Goal: Use online tool/utility: Utilize a website feature to perform a specific function

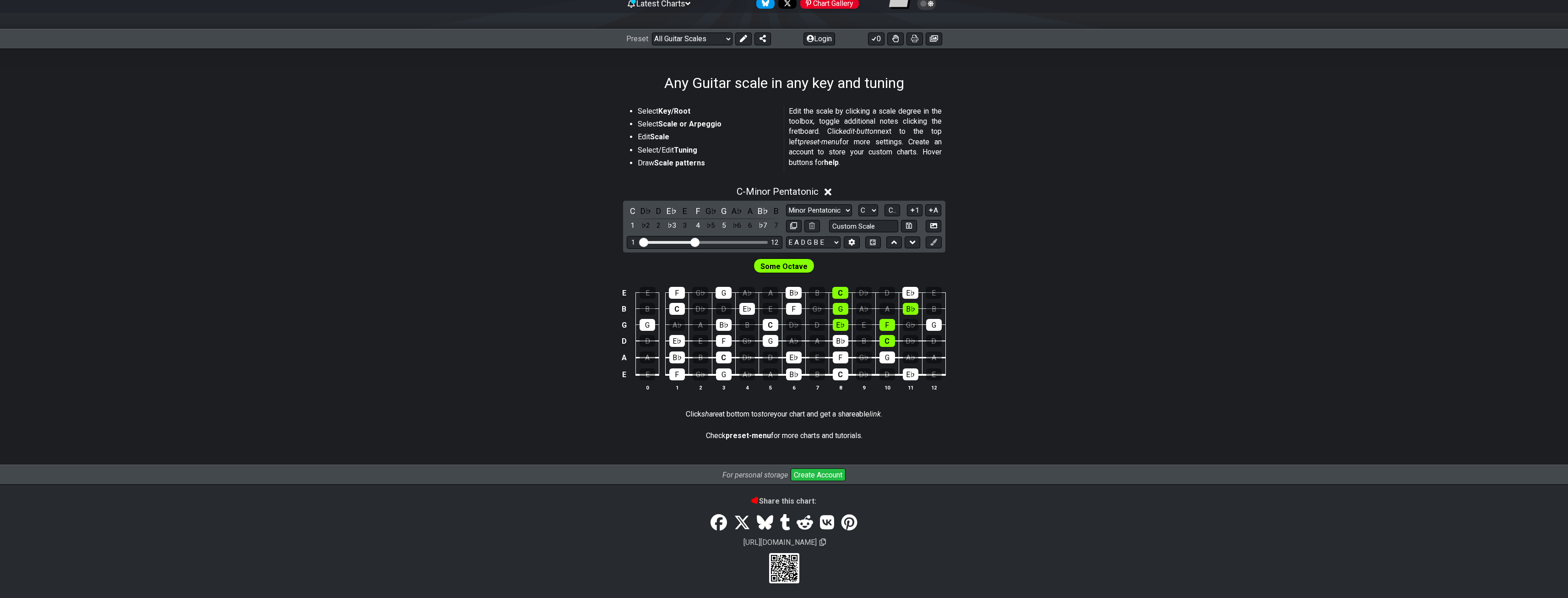
scroll to position [102, 0]
click at [833, 245] on select "E A D G B E E A D G B E E A D G B E B E A D F♯ B A D G C E A D A D G B E E♭ A♭ …" at bounding box center [813, 243] width 55 height 13
select select "C G C F A D"
click at [786, 249] on select "E A D G B E E A D G B E E A D G B E B E A D F♯ B A D G C E A D A D G B E E♭ A♭ …" at bounding box center [813, 243] width 55 height 13
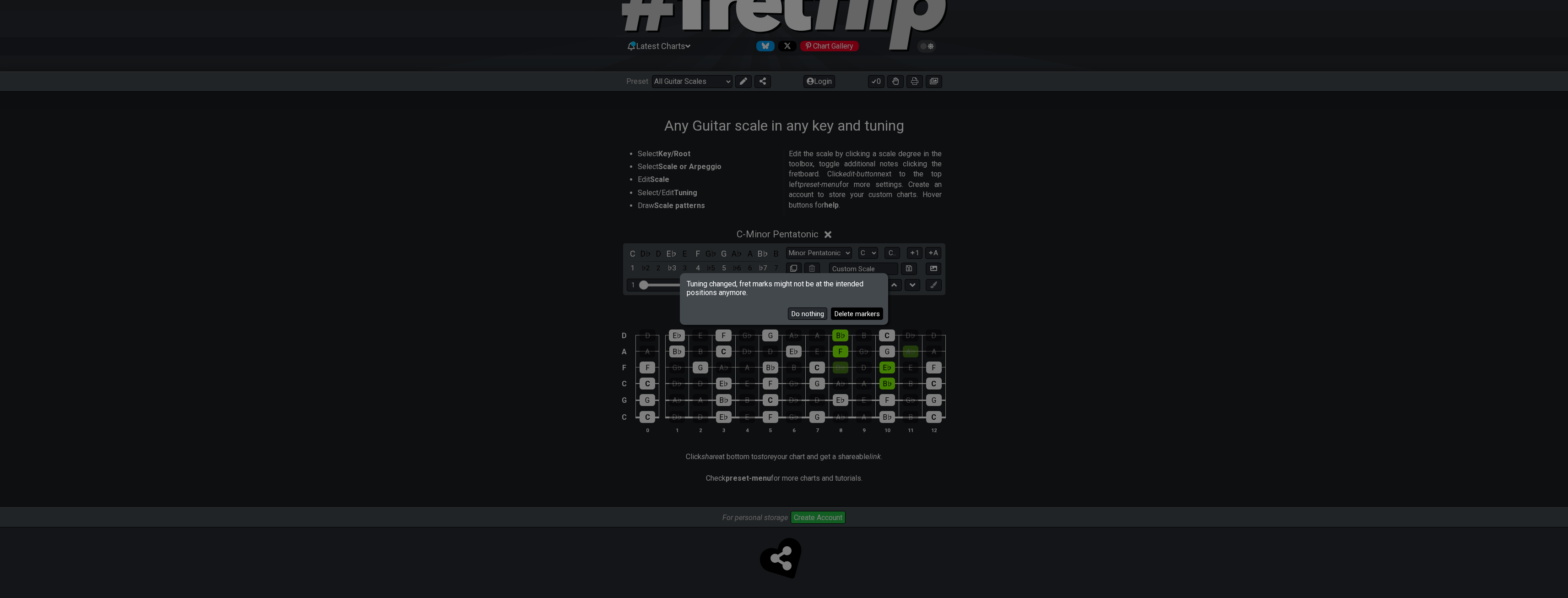
click at [844, 312] on button "Delete markers" at bounding box center [857, 313] width 52 height 13
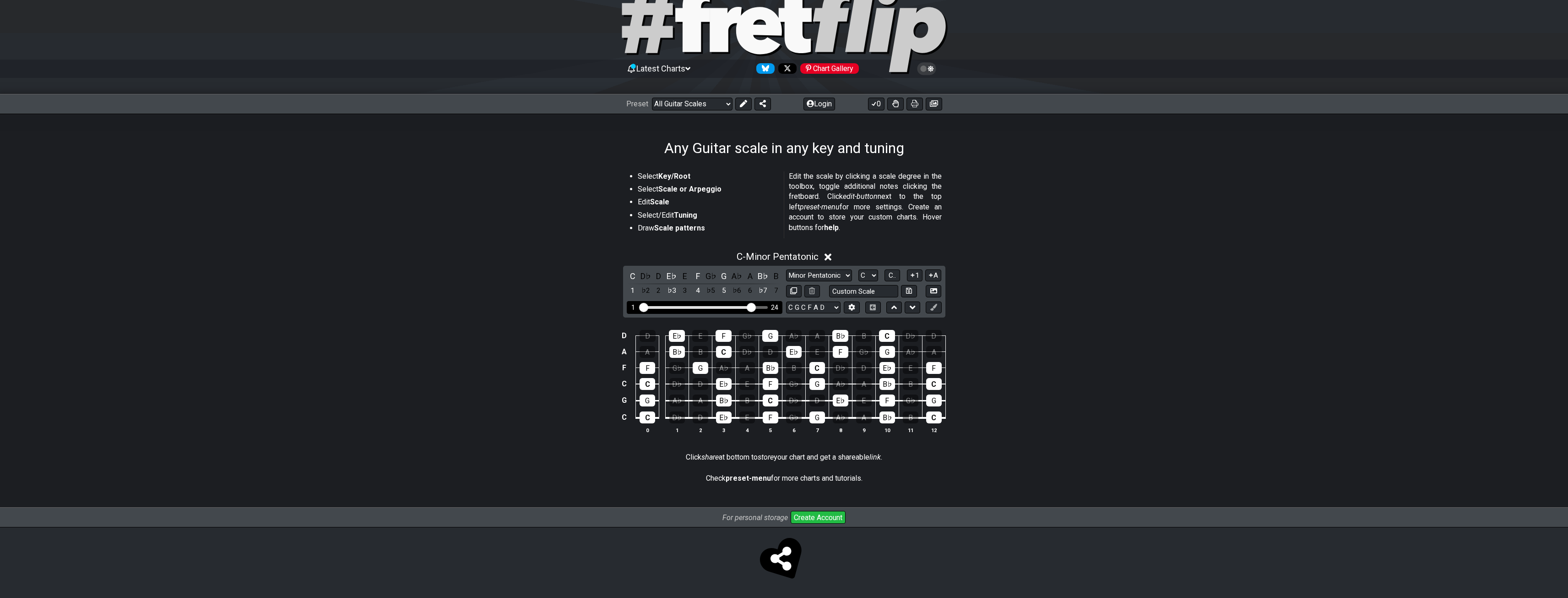
drag, startPoint x: 698, startPoint y: 309, endPoint x: 751, endPoint y: 308, distance: 53.0
click at [751, 306] on input "Visible fret range" at bounding box center [705, 306] width 130 height 0
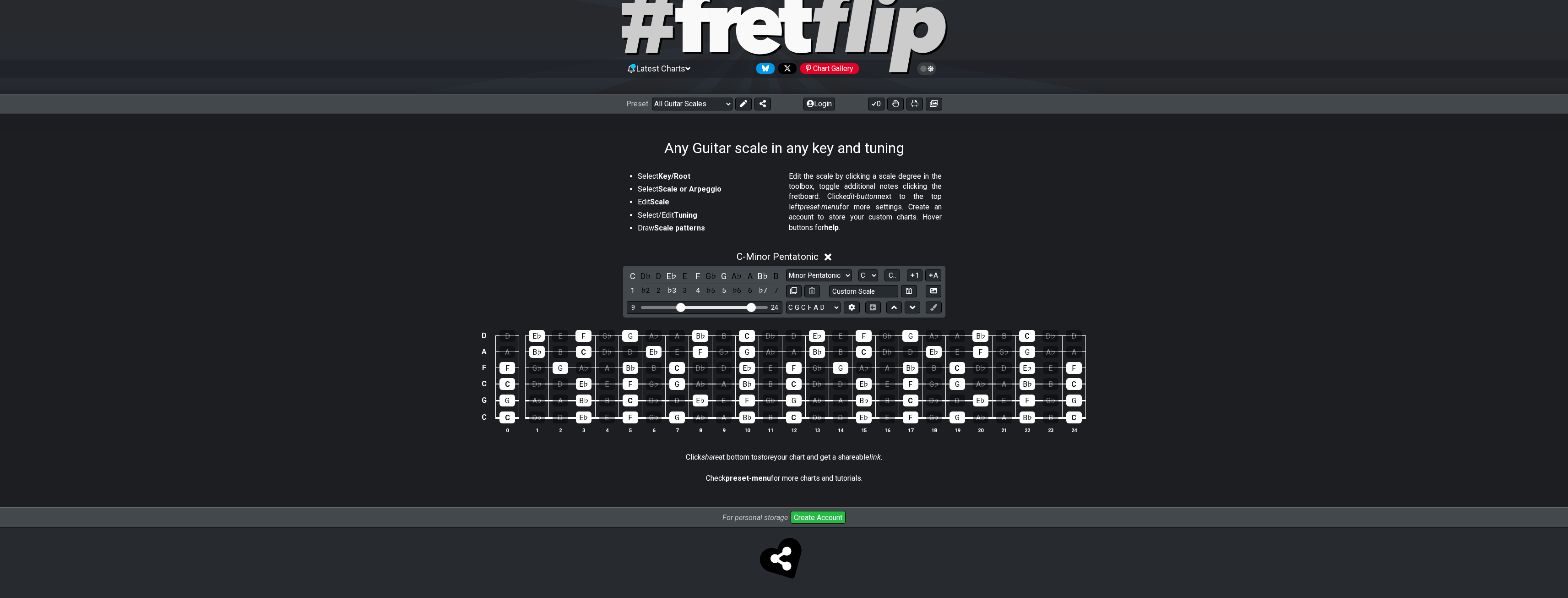
drag, startPoint x: 646, startPoint y: 309, endPoint x: 677, endPoint y: 315, distance: 31.6
click at [679, 306] on input "Visible fret range" at bounding box center [705, 306] width 130 height 0
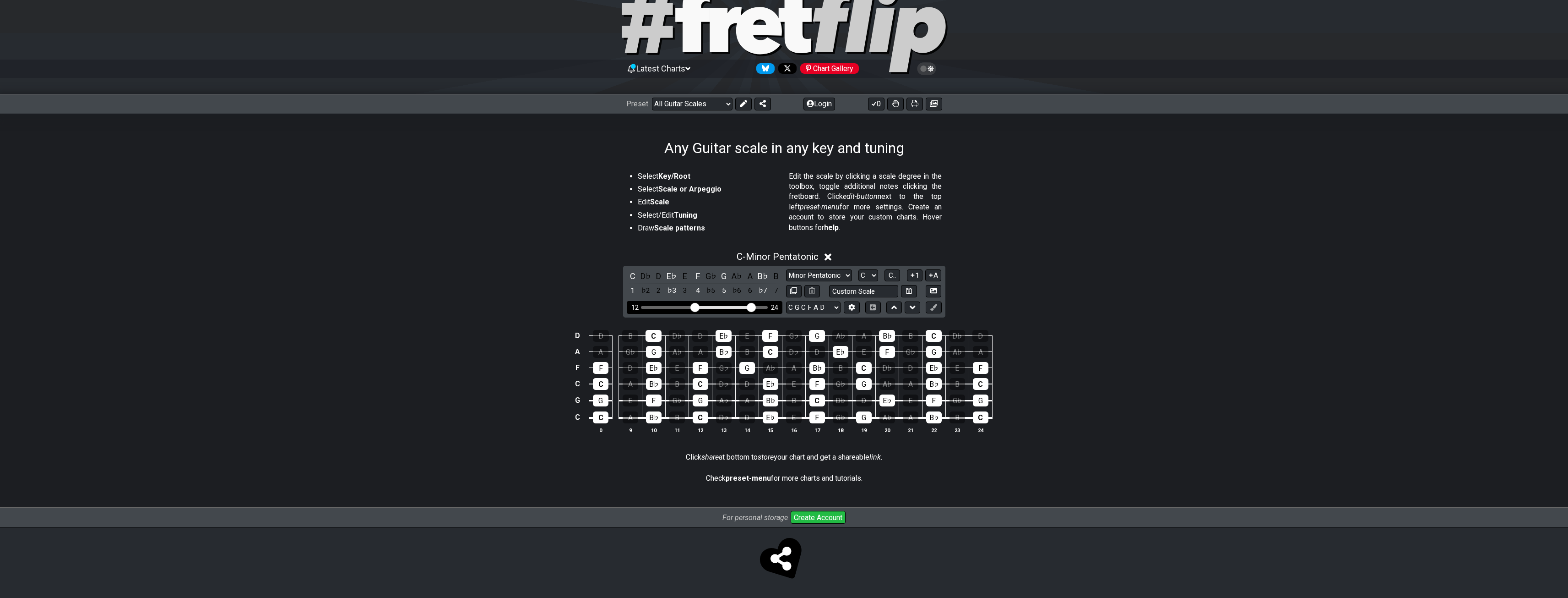
drag, startPoint x: 681, startPoint y: 309, endPoint x: 693, endPoint y: 309, distance: 12.0
click at [693, 306] on input "Visible fret range" at bounding box center [705, 306] width 130 height 0
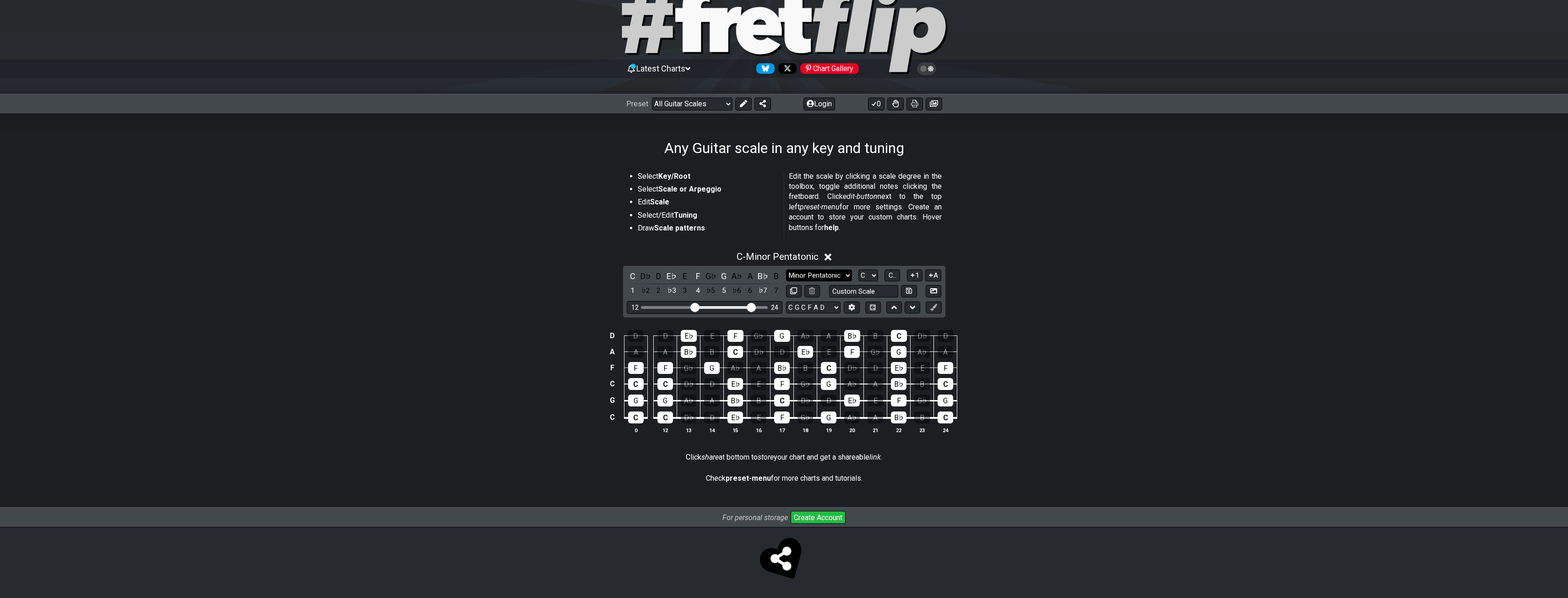
click at [805, 271] on select "Minor Pentatonic Root Minor Pentatonic Major Pentatonic Minor Blues Major Blues…" at bounding box center [818, 276] width 66 height 13
click at [786, 270] on select "Minor Pentatonic Root Minor Pentatonic Major Pentatonic Minor Blues Major Blues…" at bounding box center [818, 276] width 66 height 13
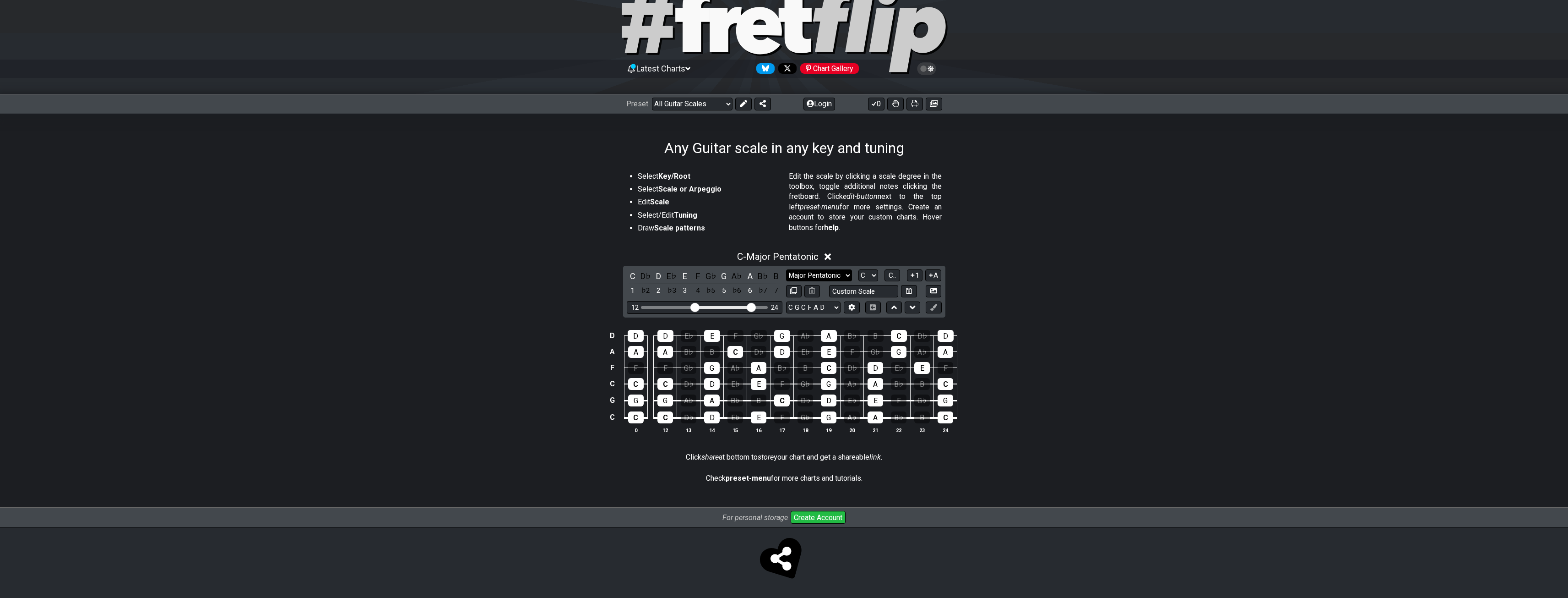
click at [830, 270] on select "Minor Pentatonic Root Minor Pentatonic Major Pentatonic Minor Blues Major Blues…" at bounding box center [818, 276] width 66 height 13
select select "Minor Blues"
click at [786, 270] on select "Minor Pentatonic Root Minor Pentatonic Major Pentatonic Minor Blues Major Blues…" at bounding box center [818, 276] width 66 height 13
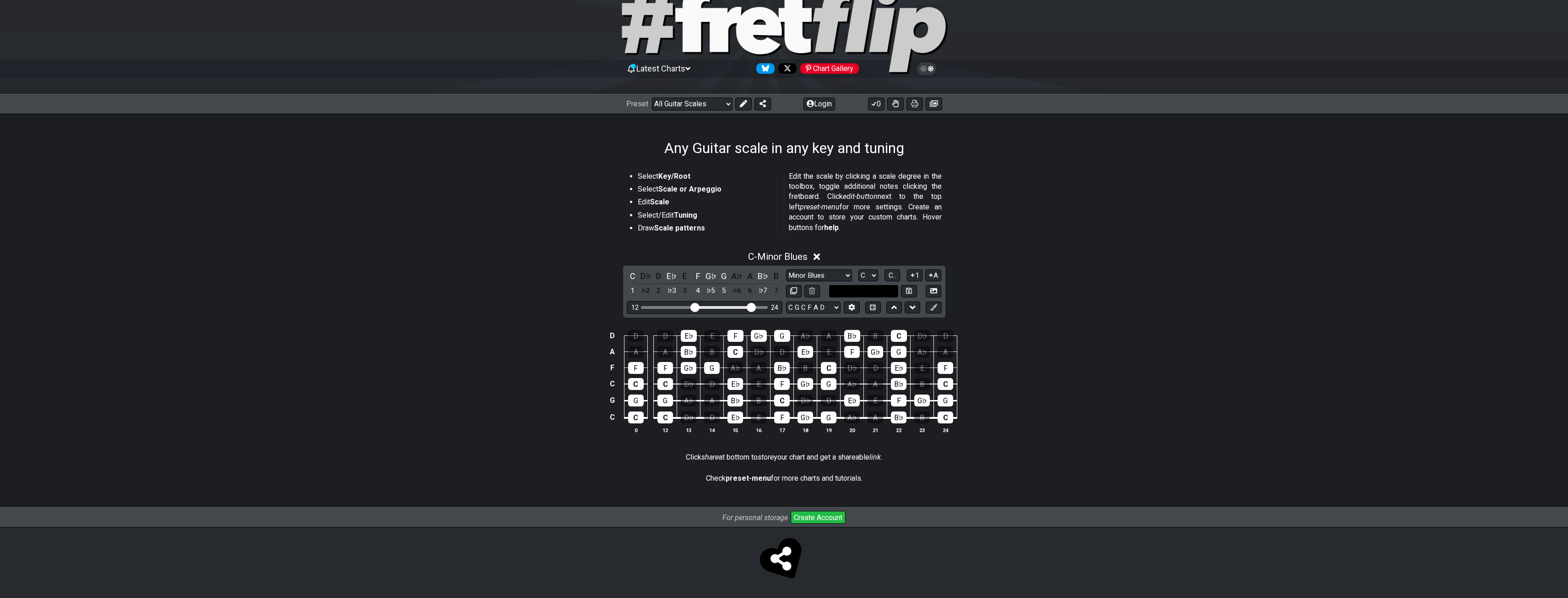
click at [847, 292] on input "text" at bounding box center [864, 291] width 70 height 13
type input "Custom Scale"
click at [812, 289] on icon at bounding box center [812, 290] width 6 height 7
click at [871, 273] on select "A♭ A A♯ B♭ B C C♯ D♭ D D♯ E♭ E F F♯ G♭ G G♯" at bounding box center [868, 276] width 20 height 13
click at [1139, 264] on div "C - Minor Blues C D♭ D E♭ E F G♭ G A♭ A B♭ B 1 ♭2 2 ♭3 3 4 ♭5 5 ♭6 6 ♭7 7 Minor…" at bounding box center [784, 345] width 1568 height 201
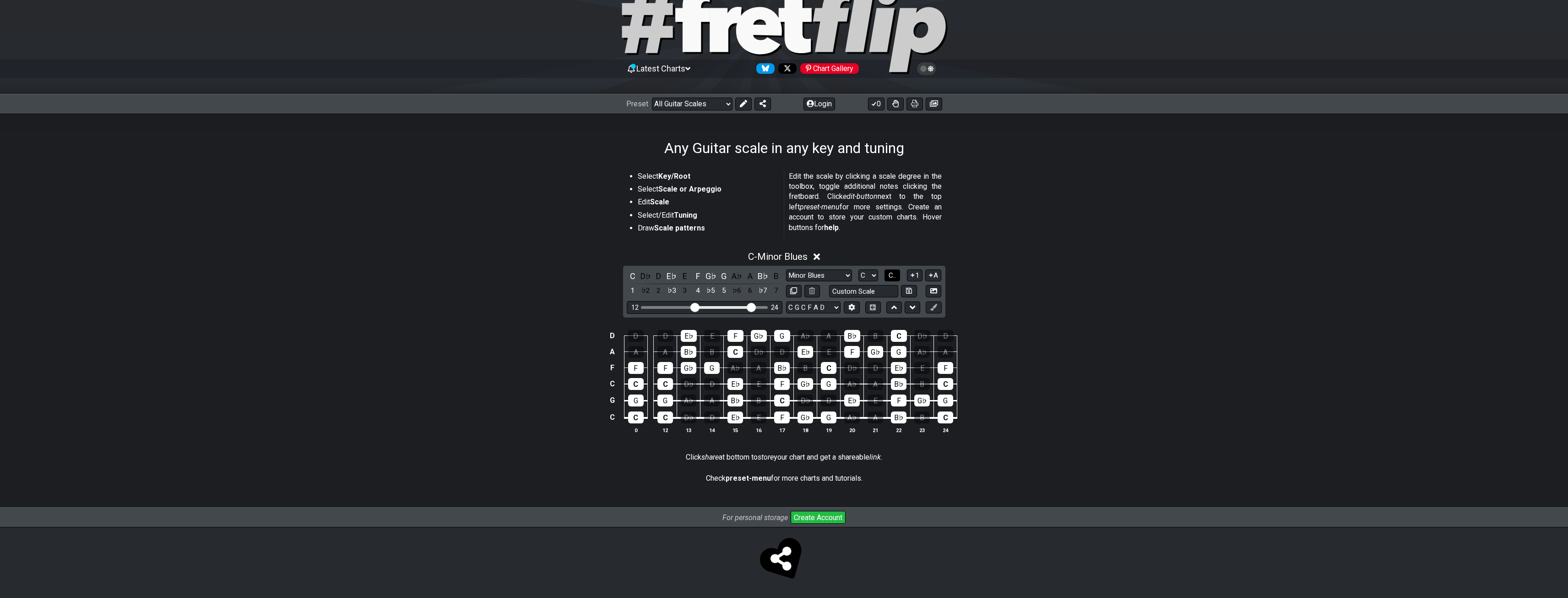
click at [894, 273] on span "C.." at bounding box center [892, 275] width 7 height 8
click at [895, 272] on span "1..7" at bounding box center [892, 275] width 11 height 8
click at [809, 350] on div at bounding box center [805, 351] width 16 height 12
click at [809, 351] on div at bounding box center [805, 351] width 16 height 12
click at [672, 291] on div "♭3" at bounding box center [671, 291] width 12 height 13
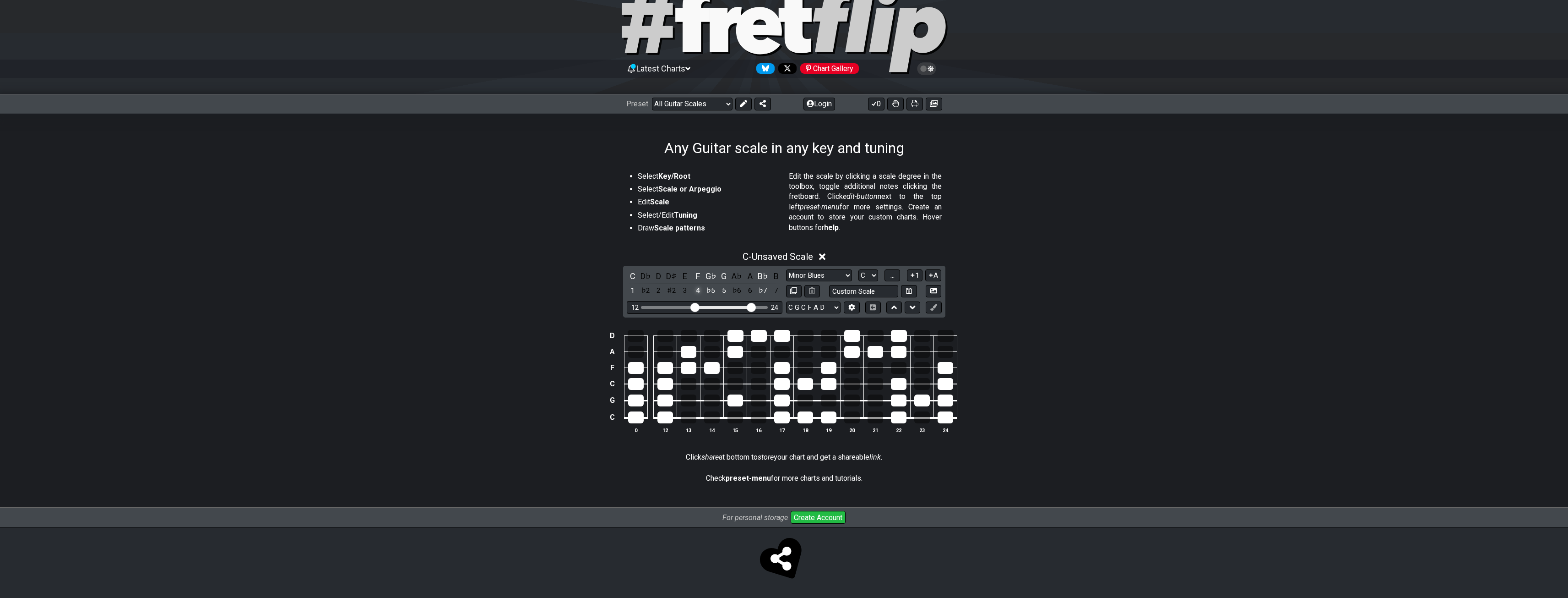
click at [698, 289] on div "4" at bounding box center [697, 291] width 12 height 13
click at [717, 291] on div "C D♭ D D♯ E F G♭ G A♭ A B♭ B 1 ♭2 2 ♯2 3 4 ♭5 5 ♭6 6 ♭7 7" at bounding box center [704, 283] width 155 height 27
click at [716, 287] on div "♭5" at bounding box center [710, 291] width 12 height 13
click at [722, 288] on div "5" at bounding box center [723, 291] width 12 height 13
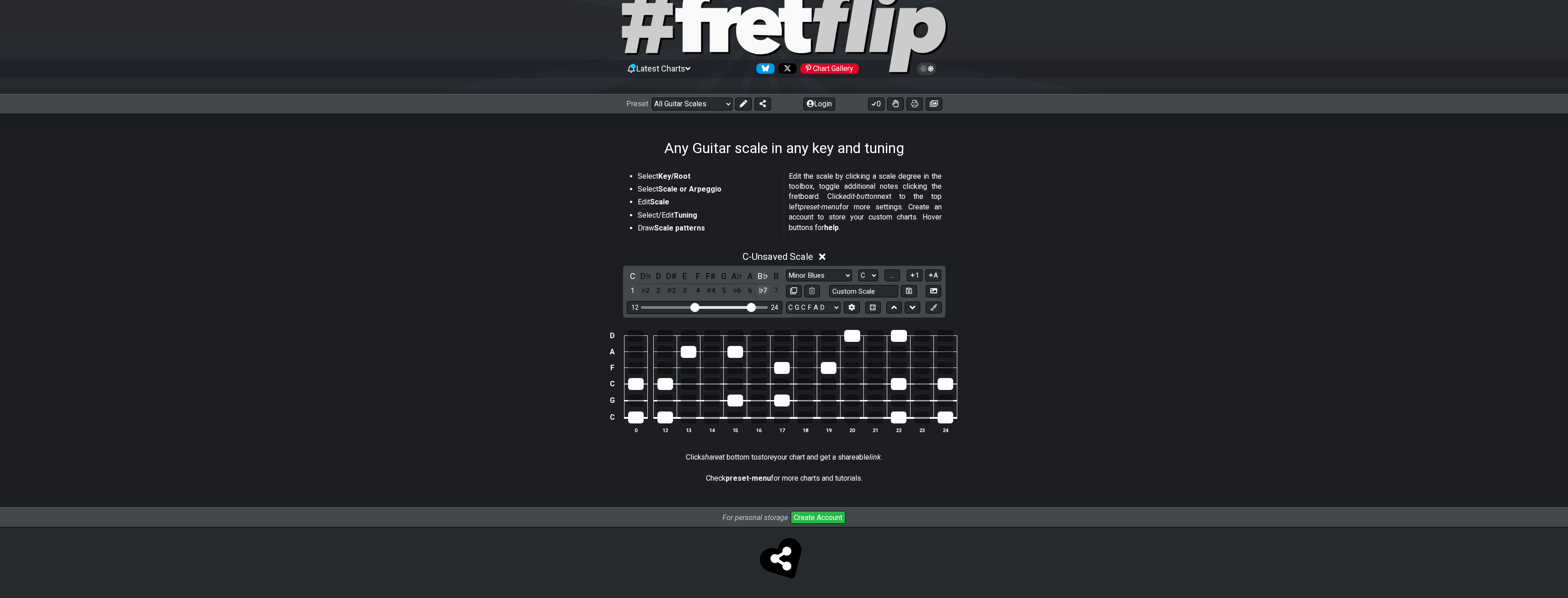
click at [765, 289] on div "♭7" at bounding box center [763, 291] width 12 height 13
click at [632, 276] on div "C" at bounding box center [632, 276] width 12 height 13
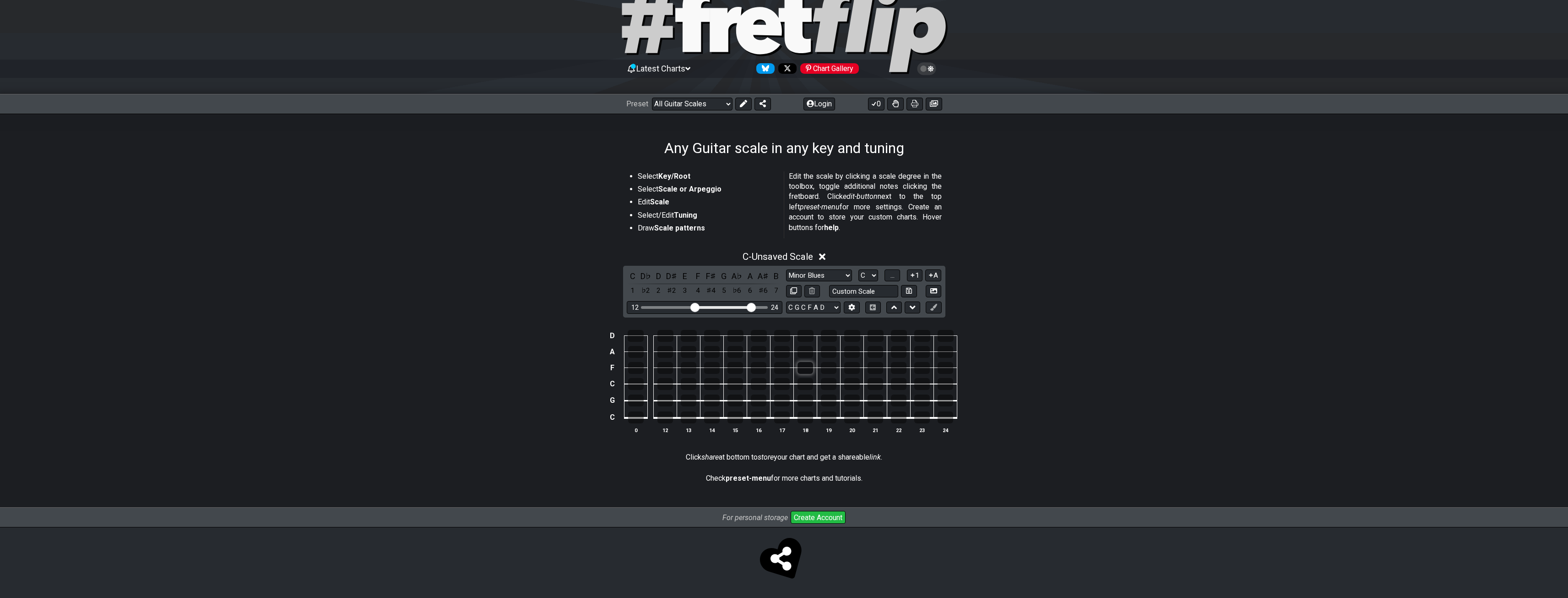
click at [807, 366] on div at bounding box center [805, 367] width 16 height 12
click at [850, 370] on div at bounding box center [852, 367] width 16 height 12
click at [903, 366] on div at bounding box center [899, 367] width 16 height 12
click at [786, 366] on div at bounding box center [782, 367] width 16 height 12
click at [732, 368] on div at bounding box center [735, 367] width 16 height 12
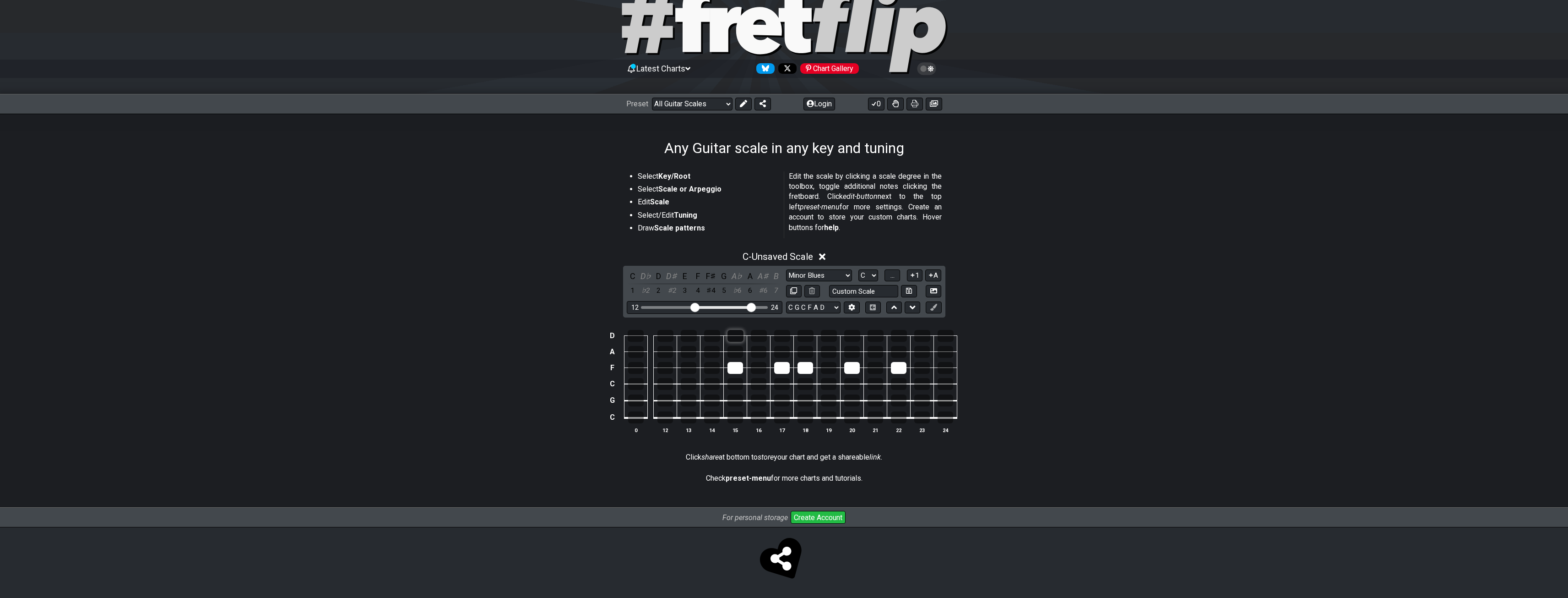
click at [734, 335] on div at bounding box center [735, 335] width 16 height 12
click at [779, 335] on div at bounding box center [782, 335] width 16 height 12
click at [827, 271] on select "Minor Pentatonic Root Minor Pentatonic Major Pentatonic Minor Blues Major Blues…" at bounding box center [818, 276] width 66 height 13
click at [786, 270] on select "Minor Pentatonic Root Minor Pentatonic Major Pentatonic Minor Blues Major Blues…" at bounding box center [818, 276] width 66 height 13
click at [816, 291] on button at bounding box center [812, 291] width 16 height 13
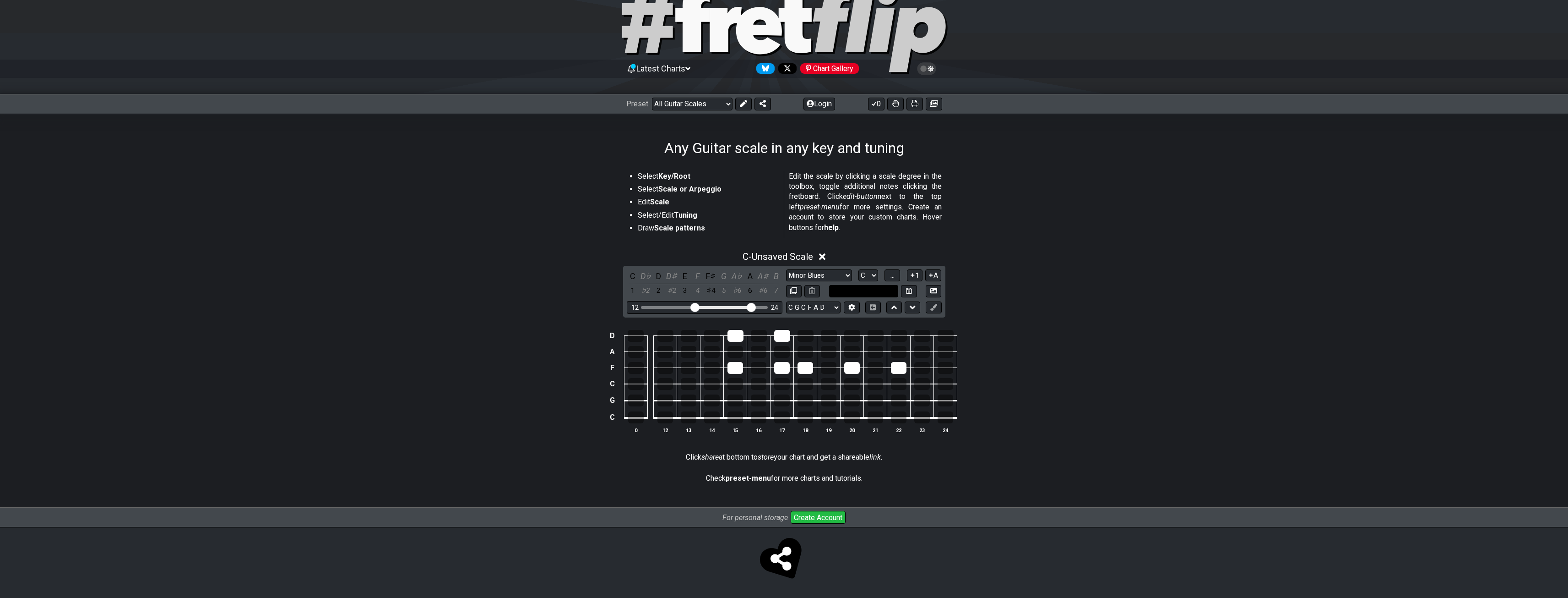
click at [853, 286] on input "text" at bounding box center [864, 291] width 70 height 13
type input "Custom Scale"
click at [1004, 289] on div "C - Unsaved Scale C D♭ D D♯ E F F♯ G A♭ A A♯ B 1 ♭2 2 ♯2 3 4 ♯4 5 ♭6 6 ♯6 7 Min…" at bounding box center [784, 345] width 1568 height 201
click at [851, 276] on select "Minor Pentatonic Root Minor Pentatonic Major Pentatonic Minor Blues Major Blues…" at bounding box center [818, 276] width 66 height 13
click at [786, 270] on select "Minor Pentatonic Root Minor Pentatonic Major Pentatonic Minor Blues Major Blues…" at bounding box center [818, 276] width 66 height 13
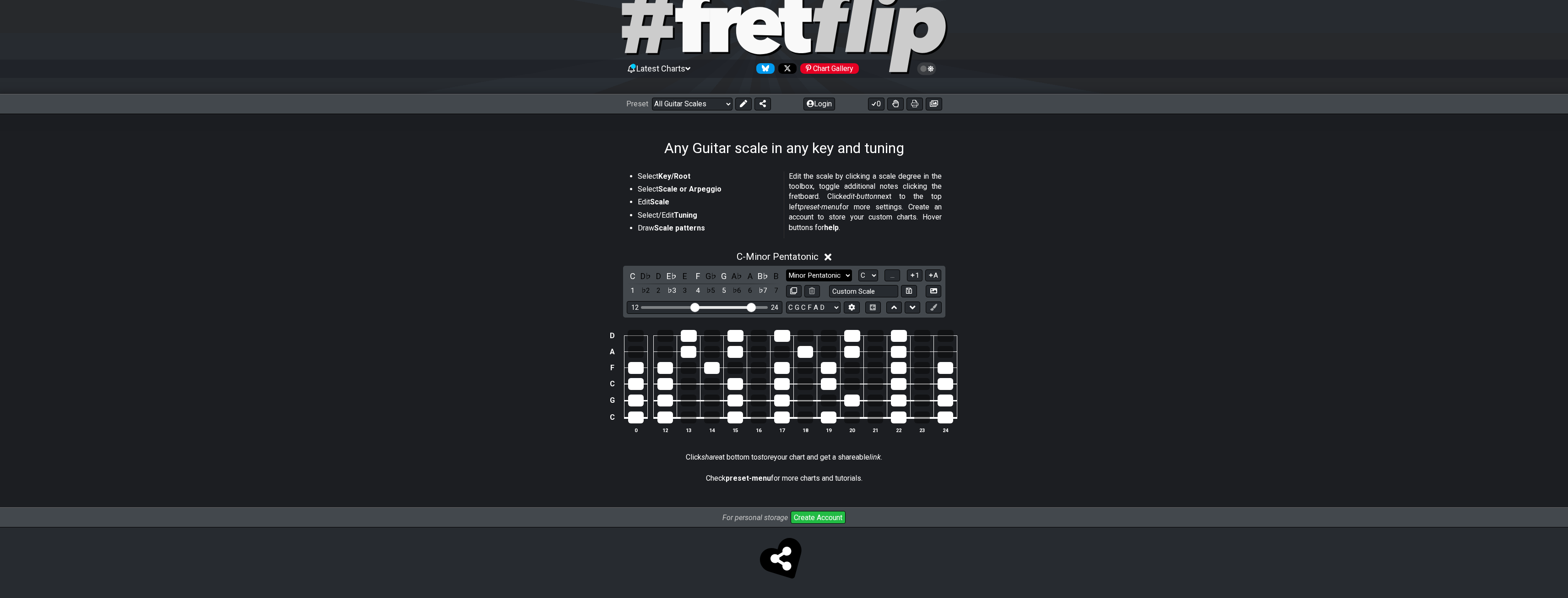
click at [849, 272] on select "Minor Pentatonic Root Minor Pentatonic Major Pentatonic Minor Blues Major Blues…" at bounding box center [818, 276] width 66 height 13
click at [786, 270] on select "Minor Pentatonic Root Minor Pentatonic Major Pentatonic Minor Blues Major Blues…" at bounding box center [818, 276] width 66 height 13
click at [824, 274] on select "Minor Pentatonic Root Minor Pentatonic Major Pentatonic Minor Blues Major Blues…" at bounding box center [818, 276] width 66 height 13
select select "Major / [PERSON_NAME]"
click at [786, 270] on select "Minor Pentatonic Root Minor Pentatonic Major Pentatonic Minor Blues Major Blues…" at bounding box center [818, 276] width 66 height 13
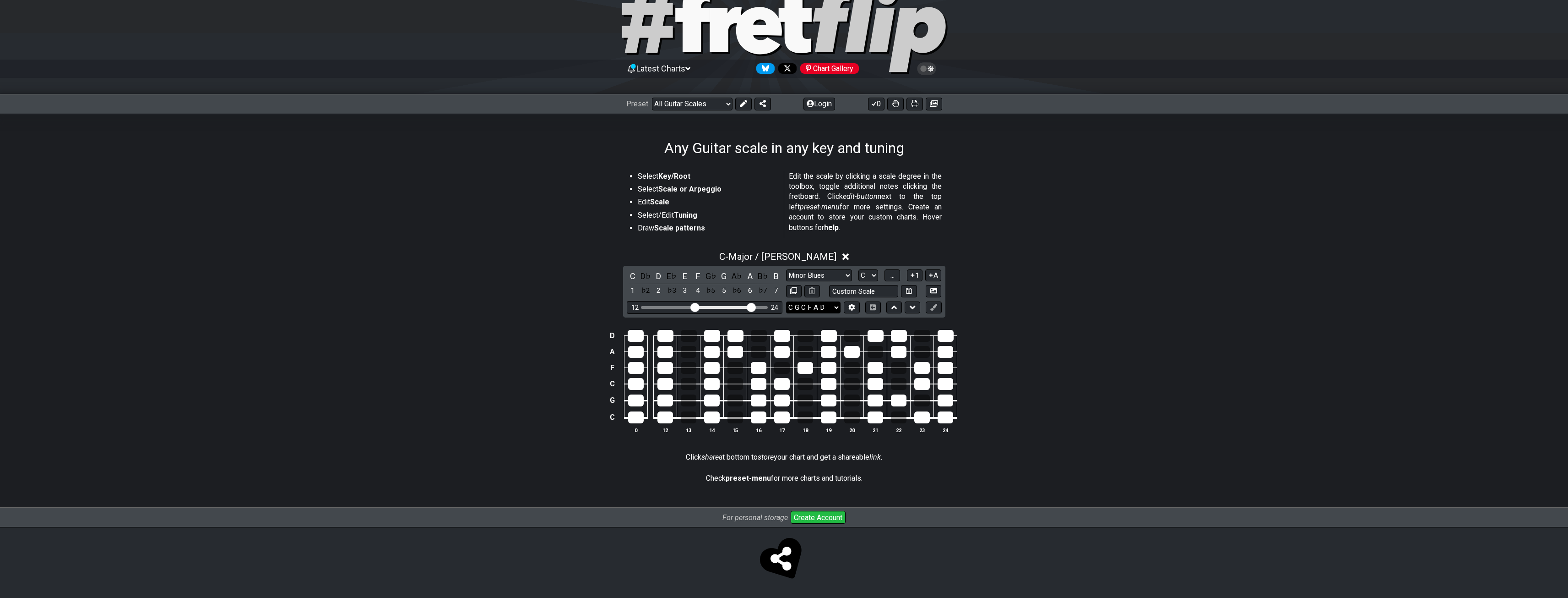
click at [800, 309] on select "E A D G B E E A D G B E E A D G B E B E A D F♯ B A D G C E A D A D G B E E♭ A♭ …" at bounding box center [813, 308] width 55 height 13
click at [985, 259] on div "C - Major / Ionian" at bounding box center [784, 253] width 1568 height 17
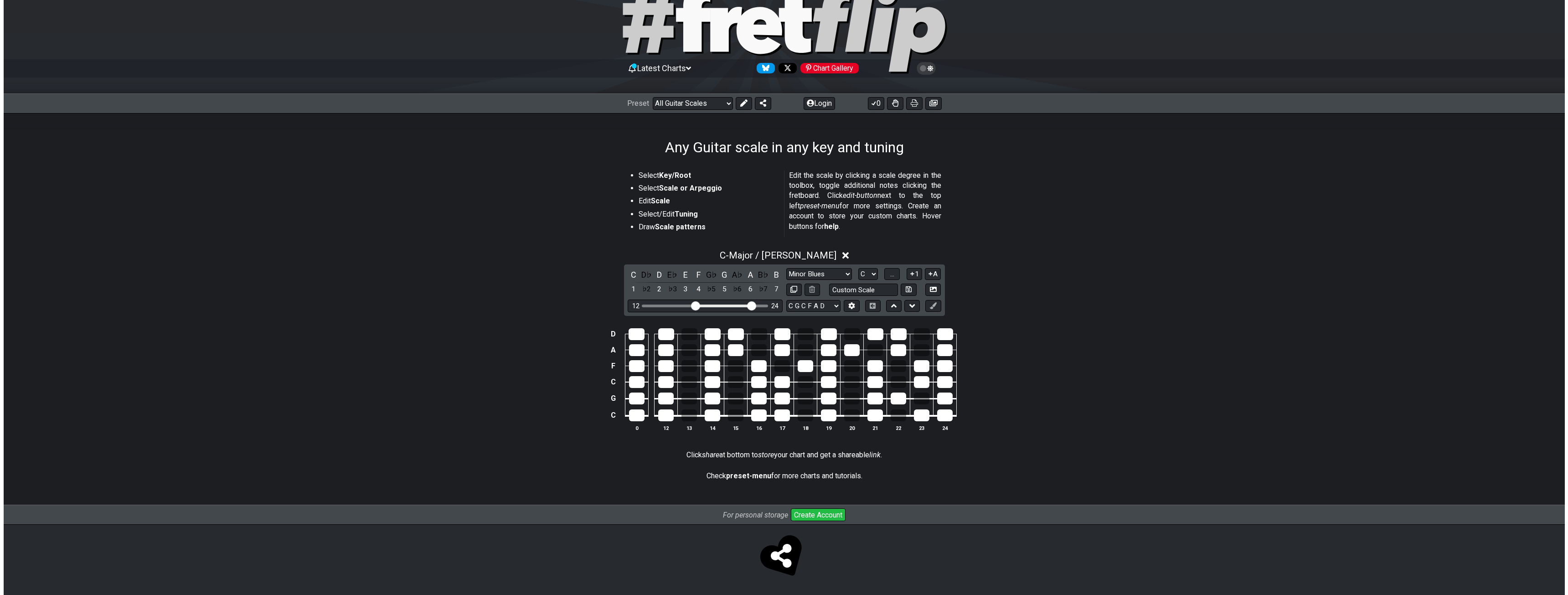
scroll to position [0, 0]
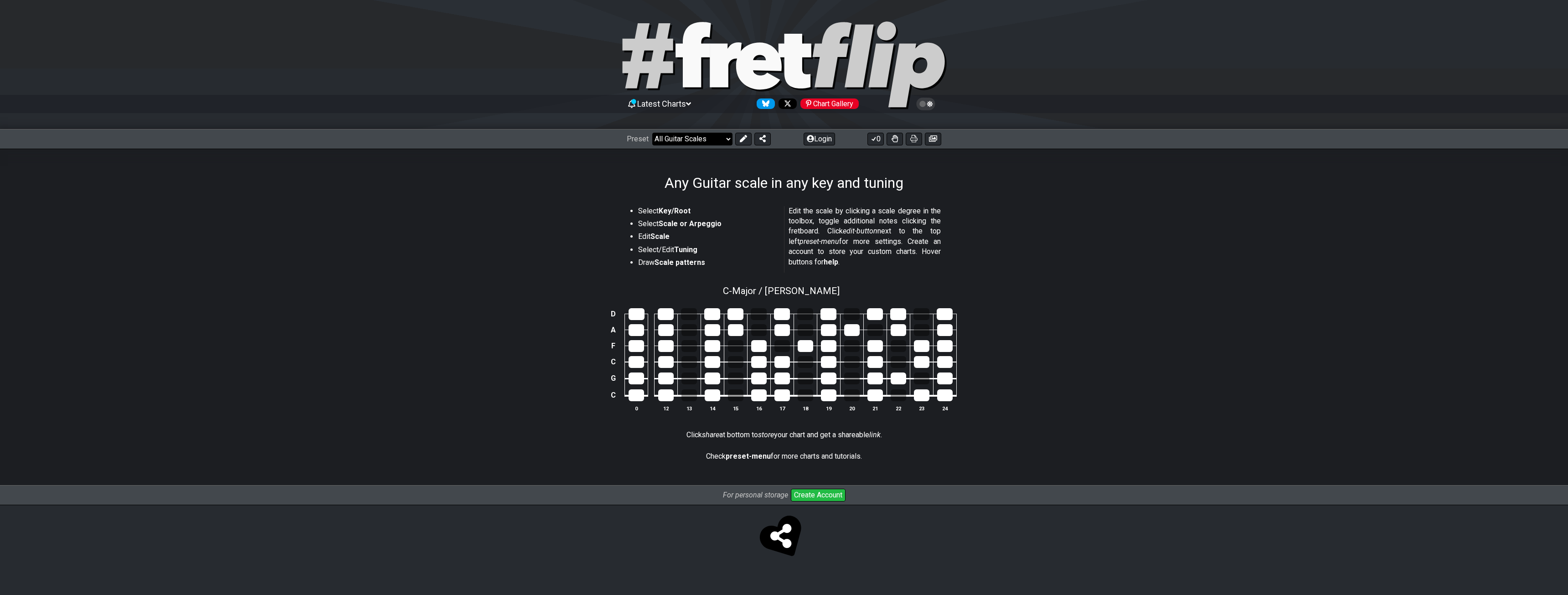
click at [675, 135] on select "Welcome to #fretflip! Initial Preset Custom Preset Minor Pentatonic Major Penta…" at bounding box center [692, 139] width 81 height 13
click at [521, 204] on section "Select Key/Root Select Scale or Arpeggio Edit Scale Select/Edit Tuning Draw Sca…" at bounding box center [784, 241] width 1568 height 77
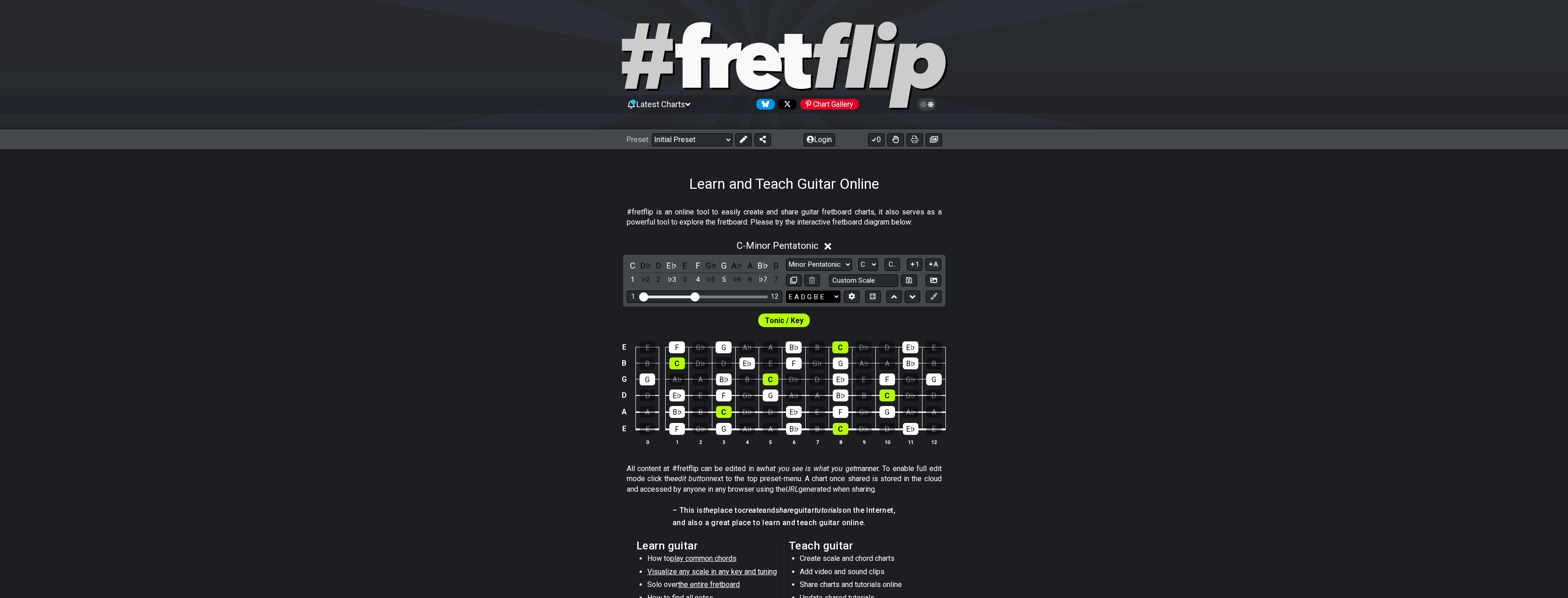
click at [817, 294] on select "E A D G B E E A D G B E E A D G B E B E A D F♯ B A D G C E A D A D G B E E♭ A♭ …" at bounding box center [813, 297] width 55 height 13
select select "C G C F A D"
click at [786, 290] on select "E A D G B E E A D G B E E A D G B E B E A D F♯ B A D G C E A D A D G B E E♭ A♭ …" at bounding box center [813, 297] width 55 height 13
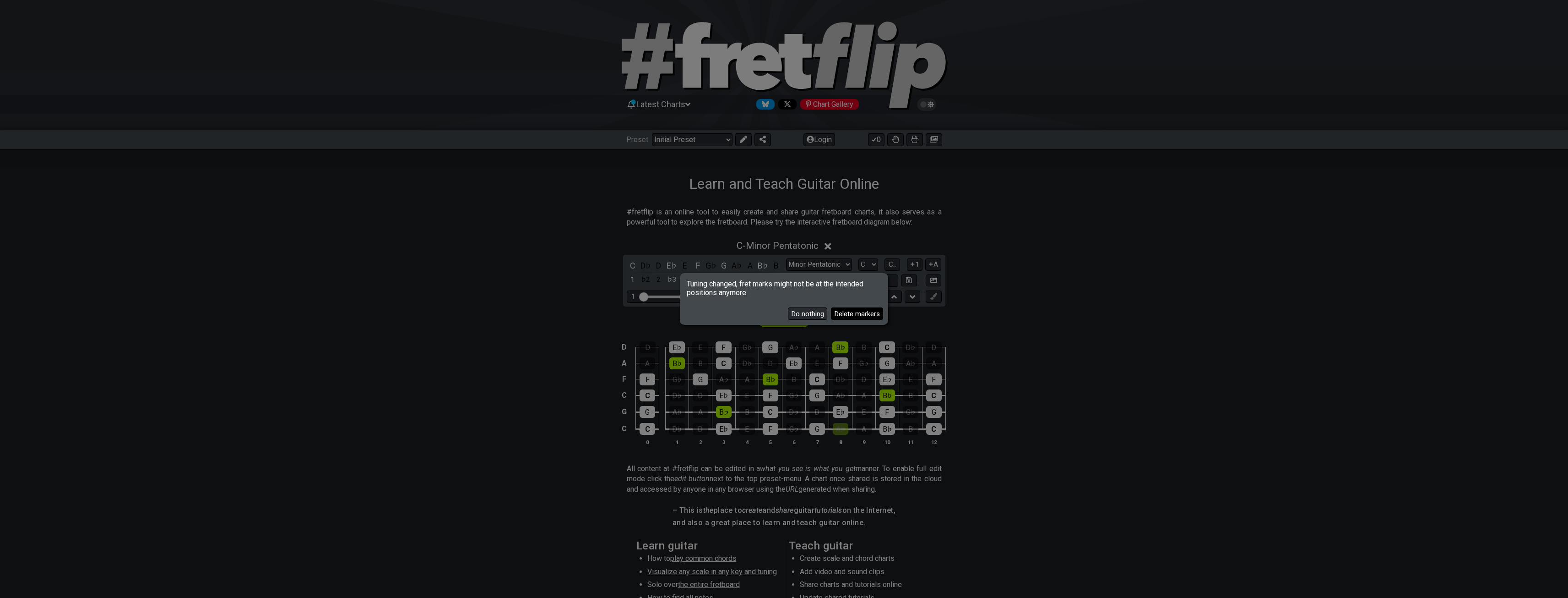
click at [844, 312] on button "Delete markers" at bounding box center [857, 313] width 52 height 13
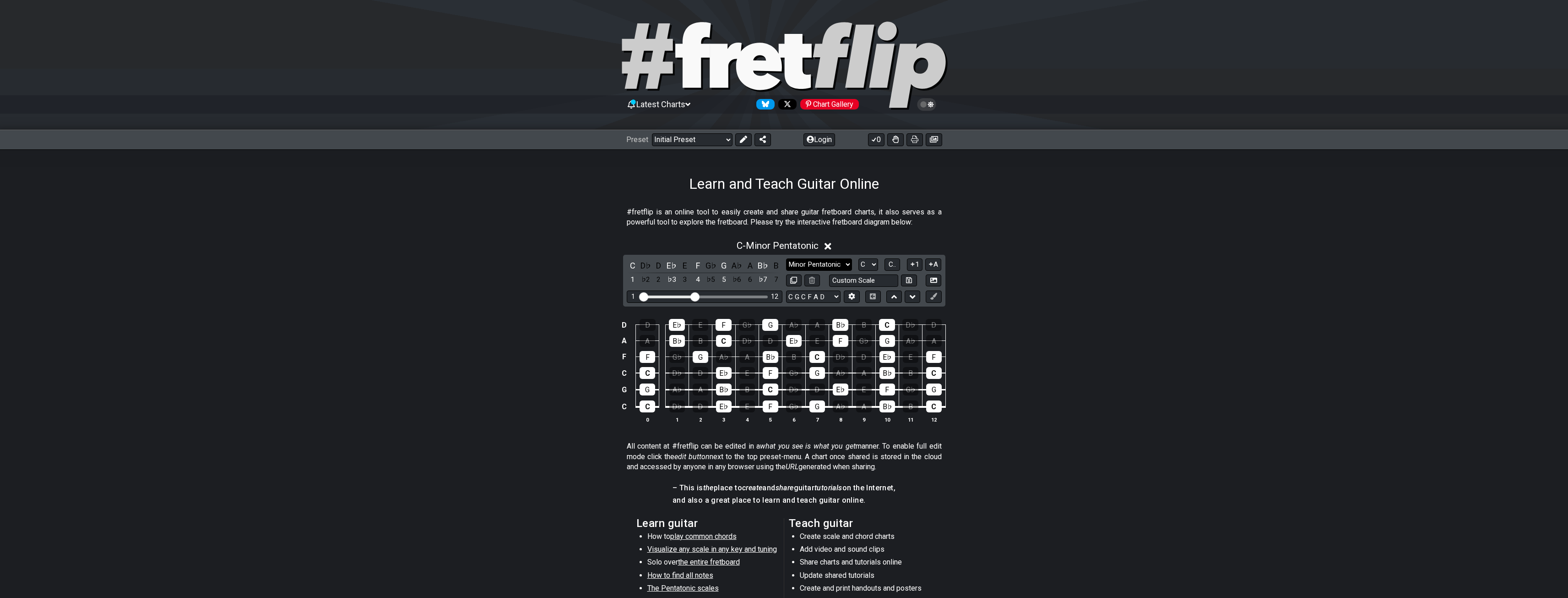
click at [841, 259] on select "Minor Pentatonic Click to edit Minor Pentatonic Major Pentatonic Minor Blues Ma…" at bounding box center [818, 265] width 66 height 13
click at [786, 259] on select "Minor Pentatonic Click to edit Minor Pentatonic Major Pentatonic Minor Blues Ma…" at bounding box center [818, 265] width 66 height 13
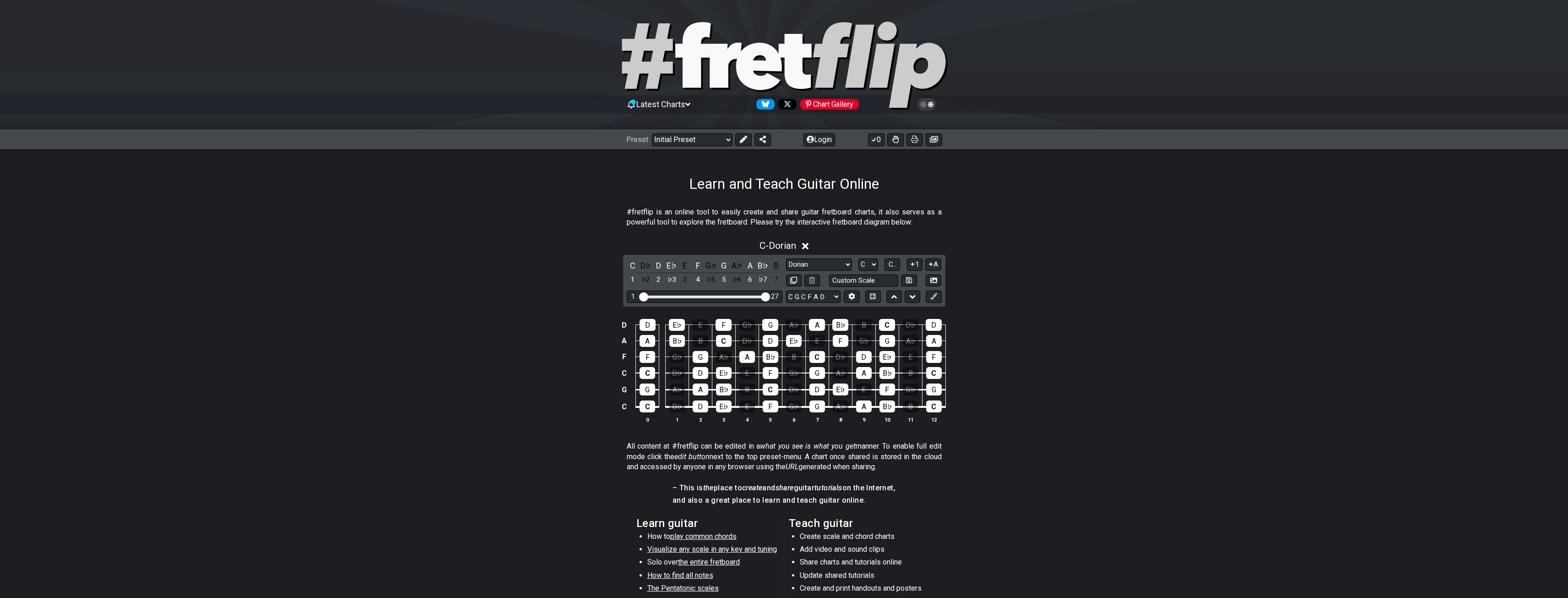
drag, startPoint x: 697, startPoint y: 297, endPoint x: 785, endPoint y: 302, distance: 88.1
click at [770, 296] on input "Visible fret range" at bounding box center [705, 296] width 130 height 0
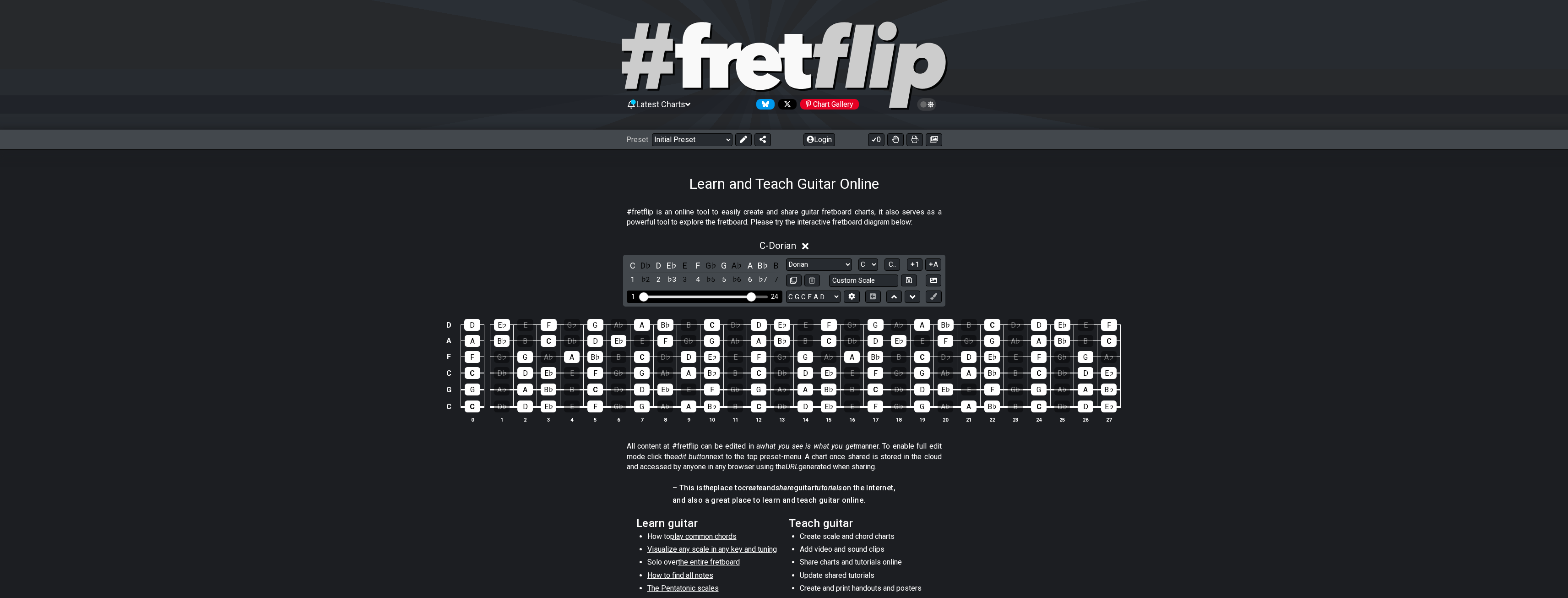
drag, startPoint x: 767, startPoint y: 294, endPoint x: 749, endPoint y: 298, distance: 18.4
click at [749, 296] on input "Visible fret range" at bounding box center [705, 296] width 130 height 0
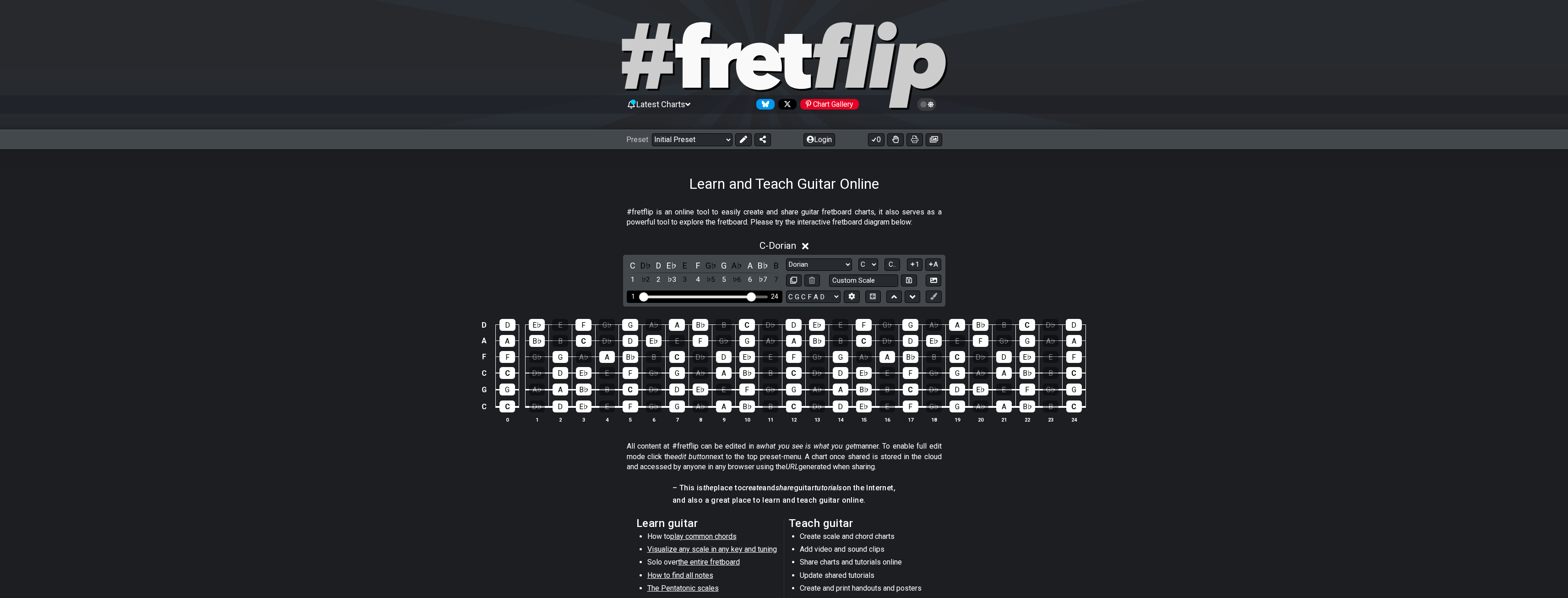
drag, startPoint x: 643, startPoint y: 292, endPoint x: 702, endPoint y: 297, distance: 59.2
click at [702, 297] on div "1 24" at bounding box center [704, 297] width 155 height 13
drag, startPoint x: 644, startPoint y: 300, endPoint x: 695, endPoint y: 301, distance: 51.0
click at [695, 296] on input "Visible fret range" at bounding box center [705, 296] width 130 height 0
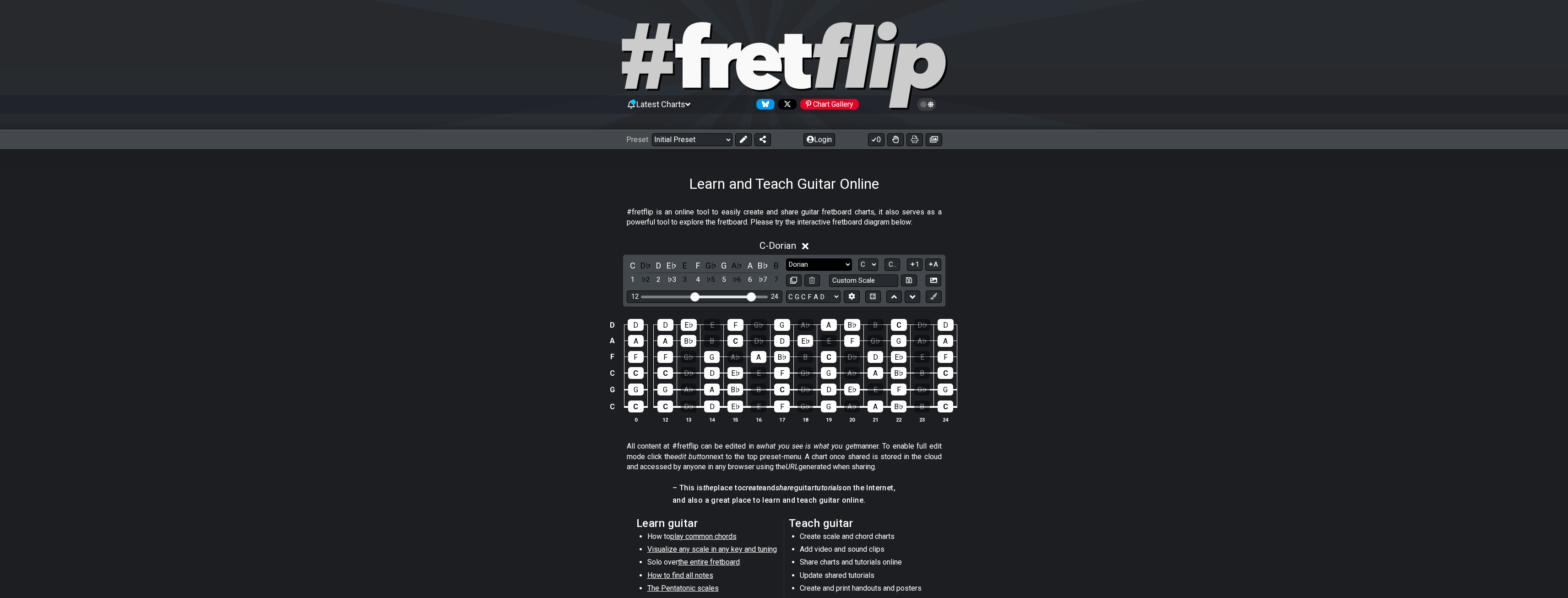
click at [836, 262] on select "Minor Pentatonic Click to edit Minor Pentatonic Major Pentatonic Minor Blues Ma…" at bounding box center [818, 265] width 66 height 13
click at [786, 259] on select "Minor Pentatonic Click to edit Minor Pentatonic Major Pentatonic Minor Blues Ma…" at bounding box center [818, 265] width 66 height 13
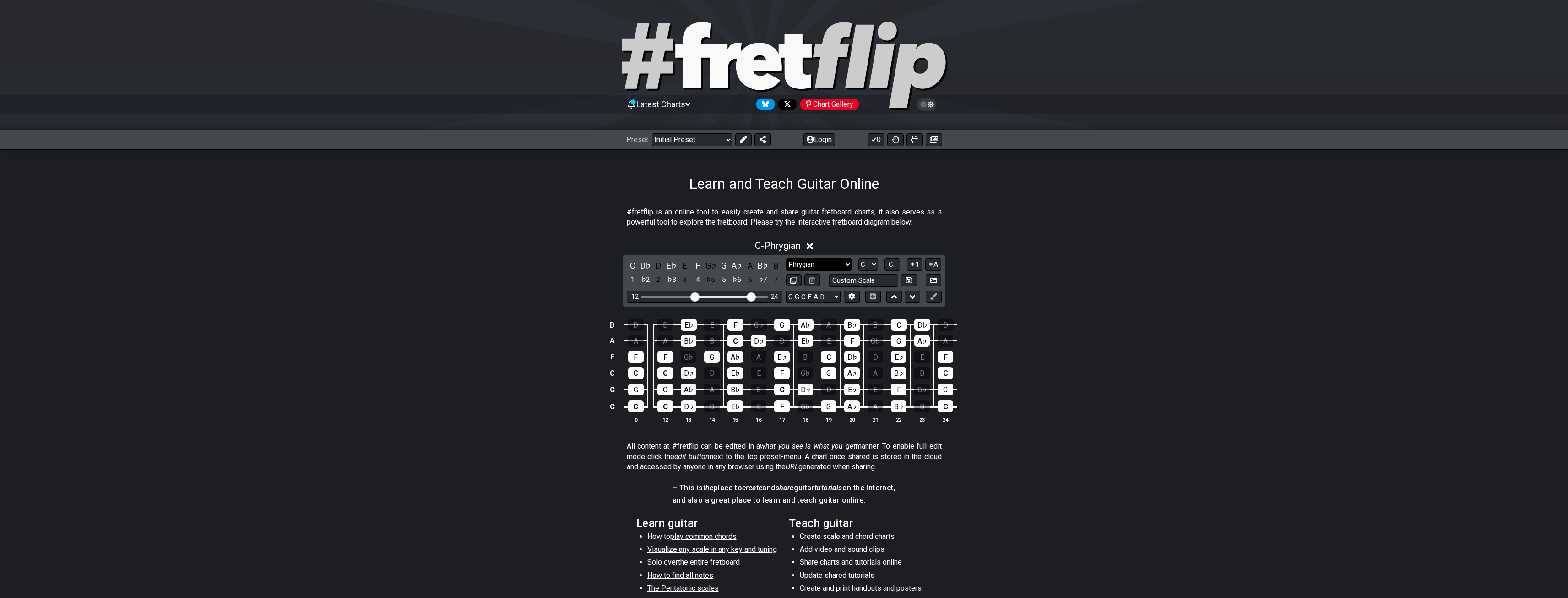
click at [826, 265] on select "Minor Pentatonic Click to edit Minor Pentatonic Major Pentatonic Minor Blues Ma…" at bounding box center [818, 265] width 66 height 13
click at [786, 259] on select "Minor Pentatonic Click to edit Minor Pentatonic Major Pentatonic Minor Blues Ma…" at bounding box center [818, 265] width 66 height 13
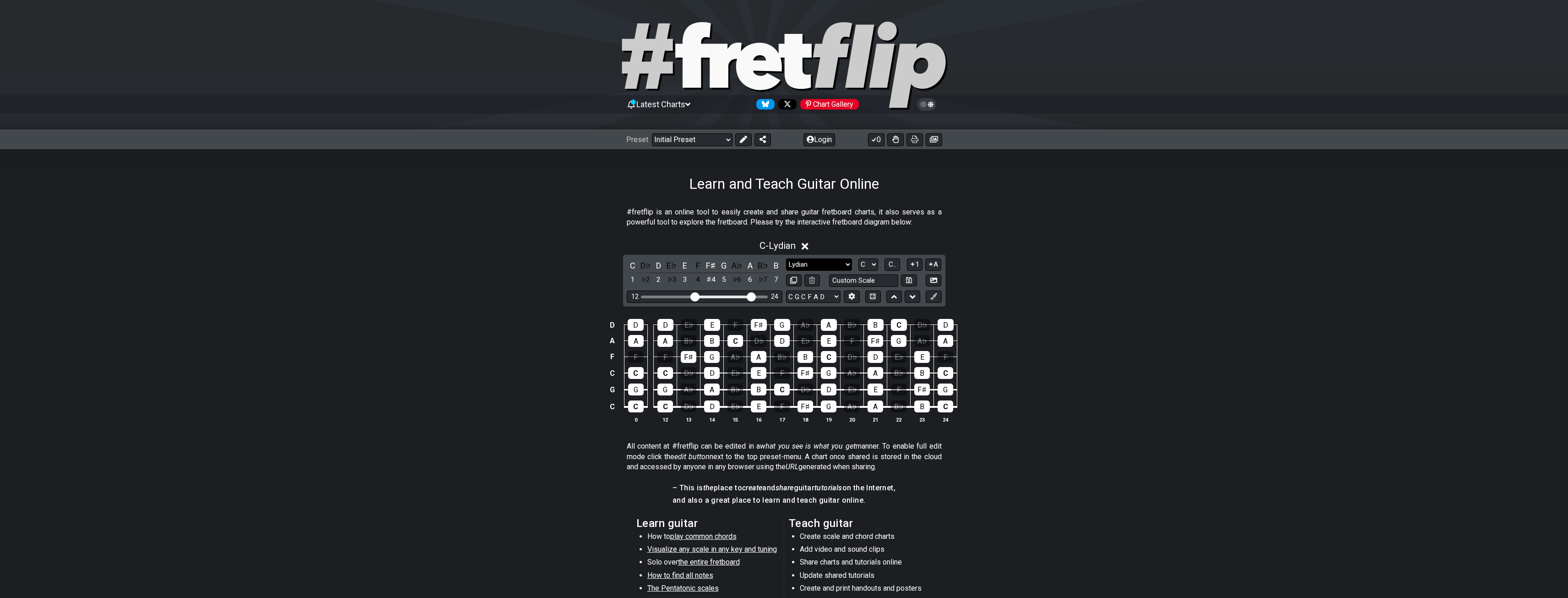
click at [832, 264] on select "Minor Pentatonic Click to edit Minor Pentatonic Major Pentatonic Minor Blues Ma…" at bounding box center [818, 265] width 66 height 13
click at [786, 259] on select "Minor Pentatonic Click to edit Minor Pentatonic Major Pentatonic Minor Blues Ma…" at bounding box center [818, 265] width 66 height 13
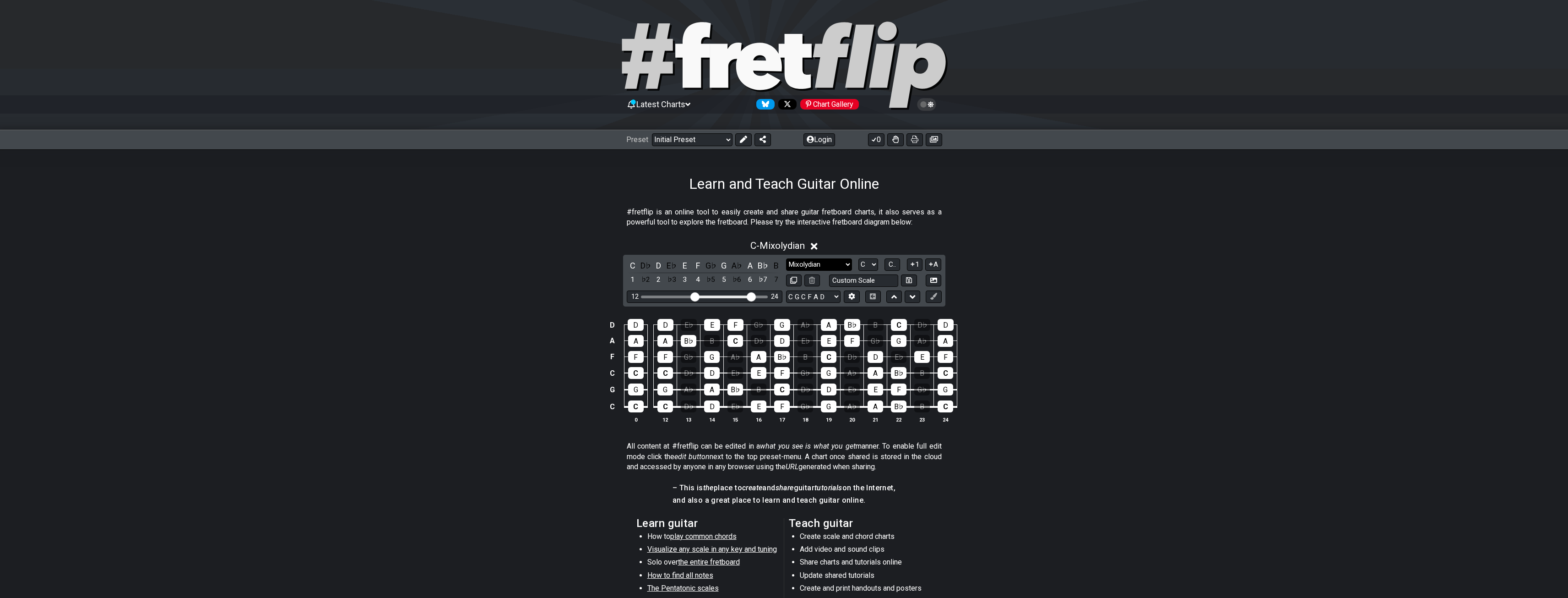
click at [813, 259] on select "Minor Pentatonic Click to edit Minor Pentatonic Major Pentatonic Minor Blues Ma…" at bounding box center [818, 265] width 66 height 13
click at [786, 259] on select "Minor Pentatonic Click to edit Minor Pentatonic Major Pentatonic Minor Blues Ma…" at bounding box center [818, 265] width 66 height 13
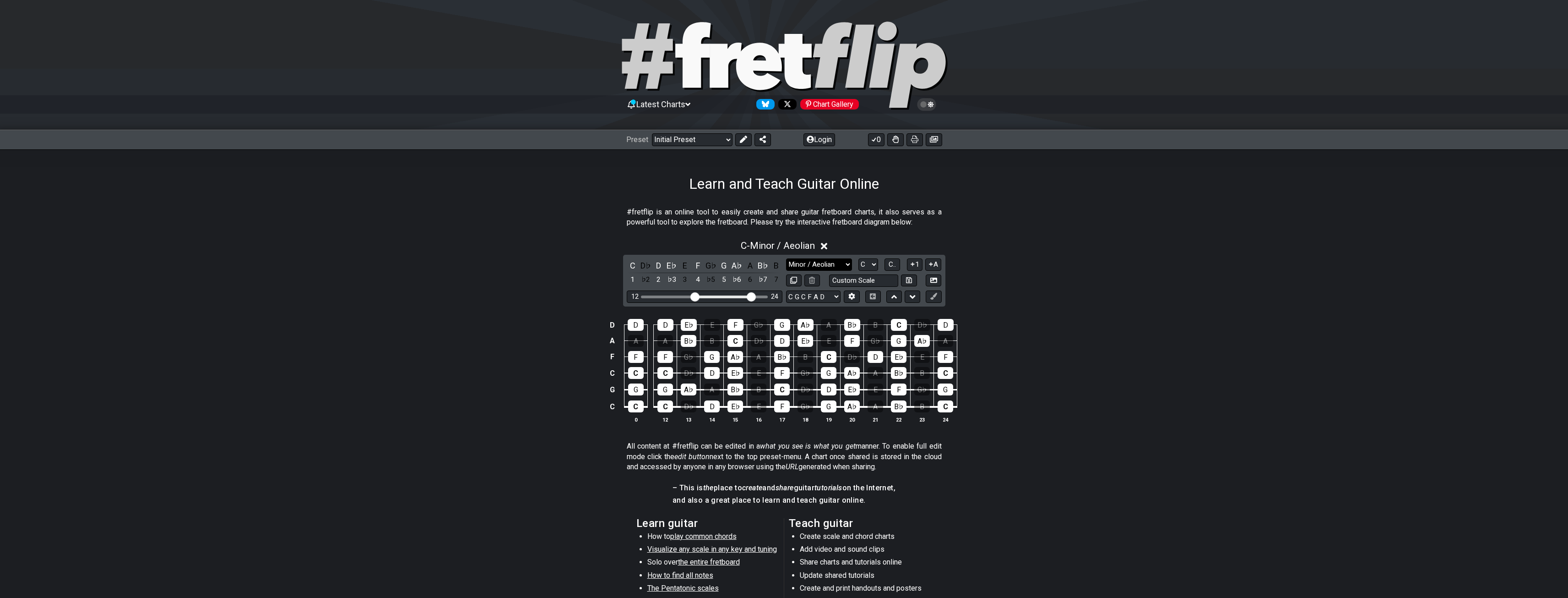
click at [828, 263] on select "Minor Pentatonic Click to edit Minor Pentatonic Major Pentatonic Minor Blues Ma…" at bounding box center [818, 265] width 66 height 13
click at [786, 259] on select "Minor Pentatonic Click to edit Minor Pentatonic Major Pentatonic Minor Blues Ma…" at bounding box center [818, 265] width 66 height 13
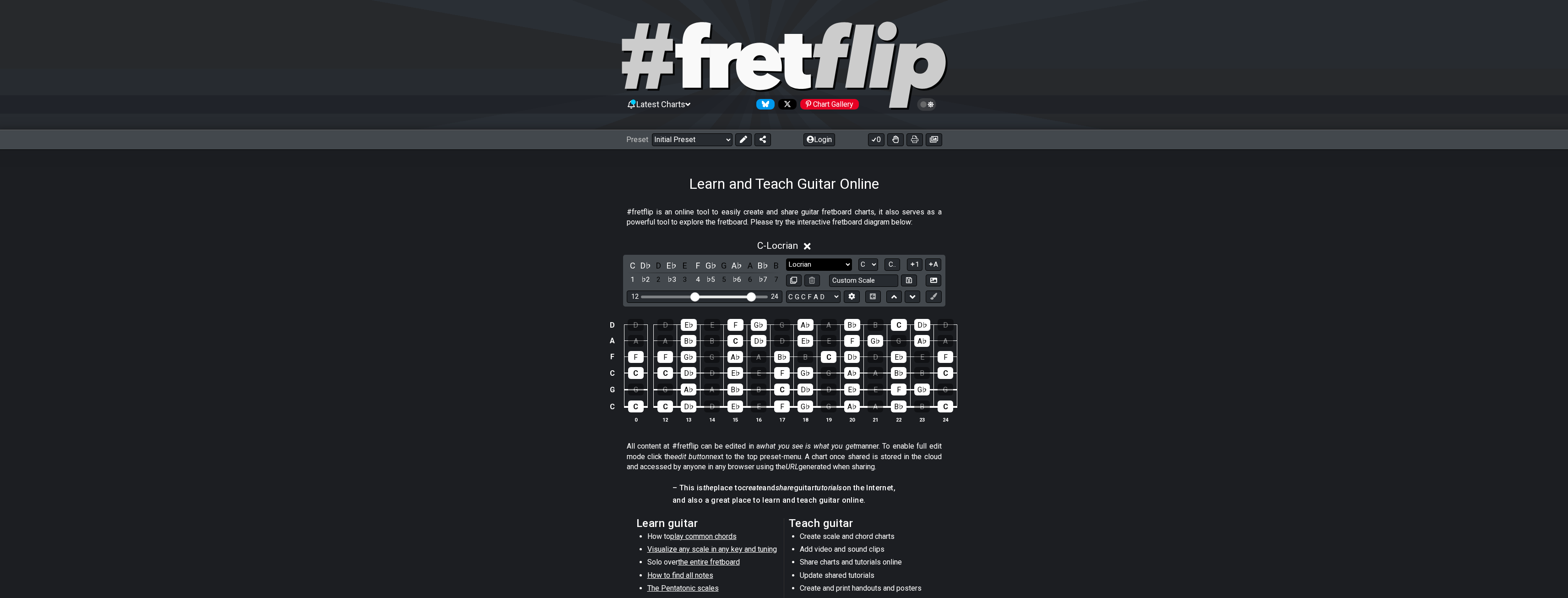
click at [803, 266] on select "Minor Pentatonic Click to edit Minor Pentatonic Major Pentatonic Minor Blues Ma…" at bounding box center [818, 265] width 66 height 13
click at [786, 259] on select "Minor Pentatonic Click to edit Minor Pentatonic Major Pentatonic Minor Blues Ma…" at bounding box center [818, 265] width 66 height 13
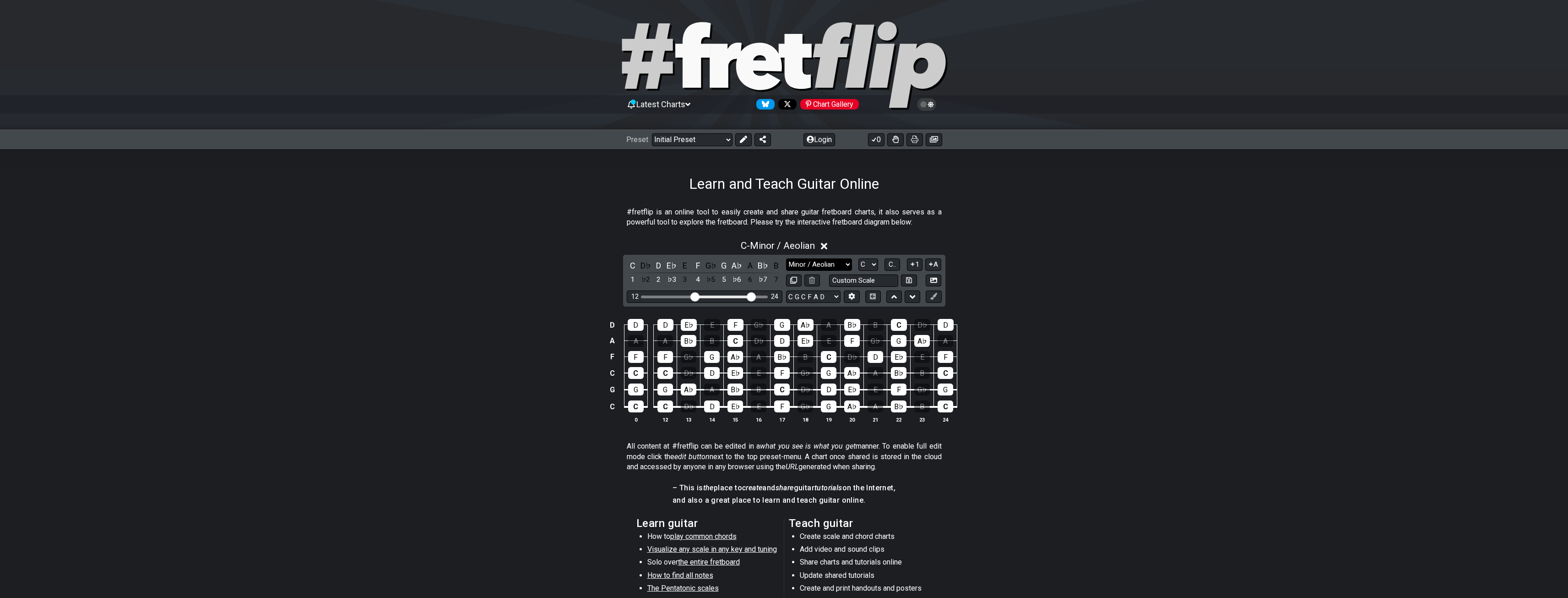
click at [813, 266] on select "Minor Pentatonic Click to edit Minor Pentatonic Major Pentatonic Minor Blues Ma…" at bounding box center [818, 265] width 66 height 13
click at [786, 259] on select "Minor Pentatonic Click to edit Minor Pentatonic Major Pentatonic Minor Blues Ma…" at bounding box center [818, 265] width 66 height 13
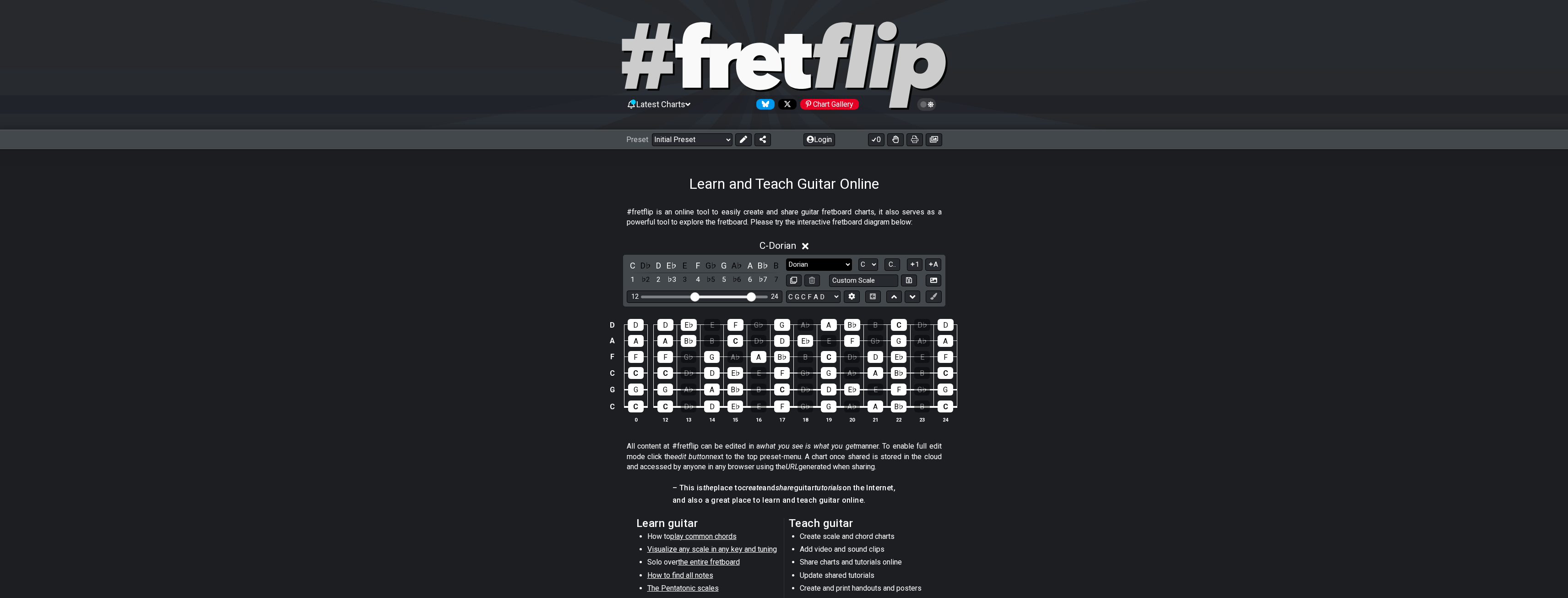
click at [821, 261] on select "Minor Pentatonic Click to edit Minor Pentatonic Major Pentatonic Minor Blues Ma…" at bounding box center [818, 265] width 66 height 13
select select "Minor Pentatonic"
click at [786, 259] on select "Minor Pentatonic Click to edit Minor Pentatonic Major Pentatonic Minor Blues Ma…" at bounding box center [818, 265] width 66 height 13
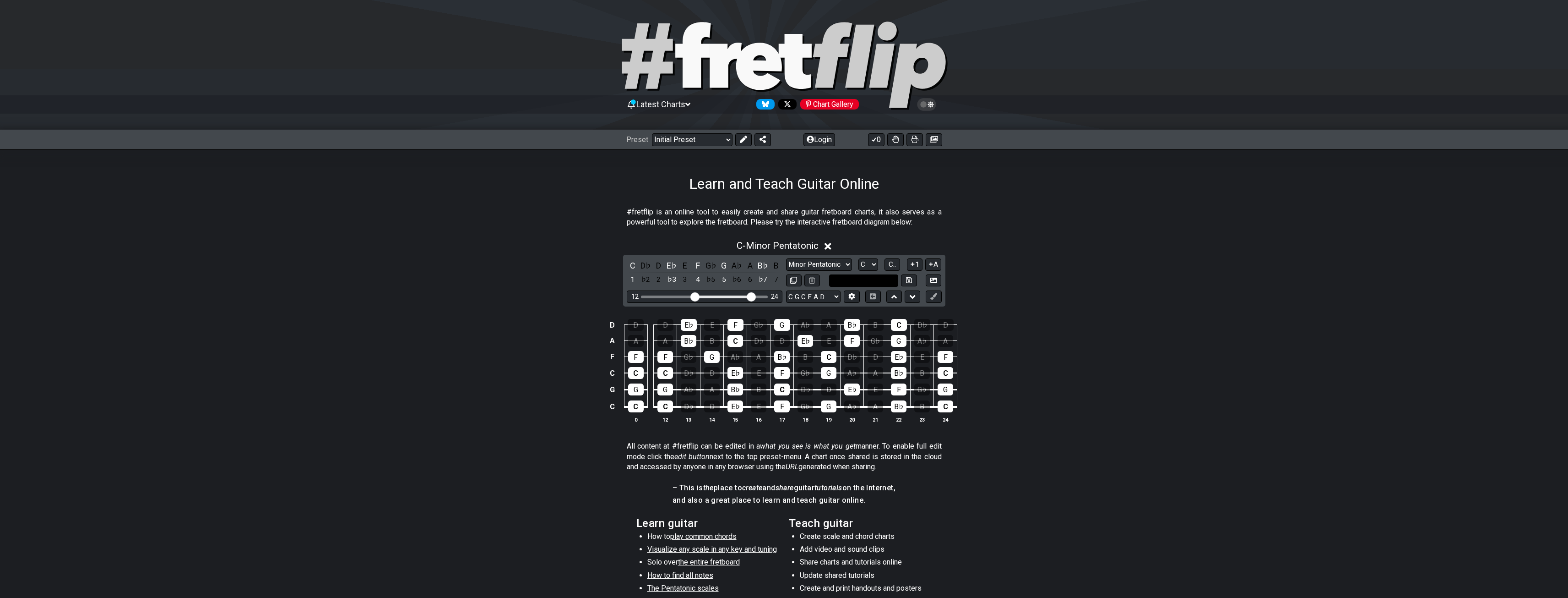
click at [855, 278] on input "text" at bounding box center [864, 281] width 70 height 13
type input "Custom Scale"
click at [838, 266] on select "Minor Pentatonic Click to edit Minor Pentatonic Major Pentatonic Minor Blues Ma…" at bounding box center [818, 265] width 66 height 13
select select "Minor Pentatonic"
click at [786, 259] on select "Minor Pentatonic Click to edit Minor Pentatonic Major Pentatonic Minor Blues Ma…" at bounding box center [818, 265] width 66 height 13
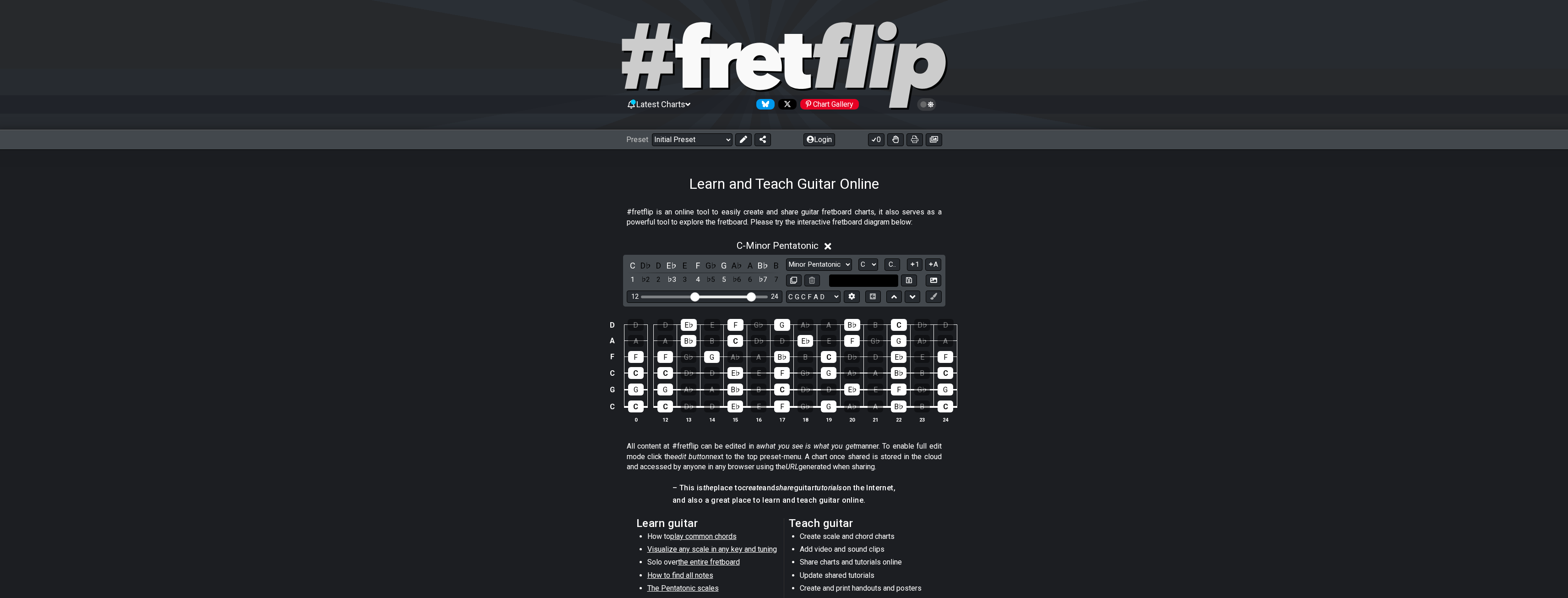
click at [855, 281] on input "text" at bounding box center [864, 281] width 70 height 13
type input "Custom Scale"
click at [836, 266] on select "Minor Pentatonic Click to edit Minor Pentatonic Major Pentatonic Minor Blues Ma…" at bounding box center [818, 265] width 66 height 13
click at [786, 259] on select "Minor Pentatonic Click to edit Minor Pentatonic Major Pentatonic Minor Blues Ma…" at bounding box center [818, 265] width 66 height 13
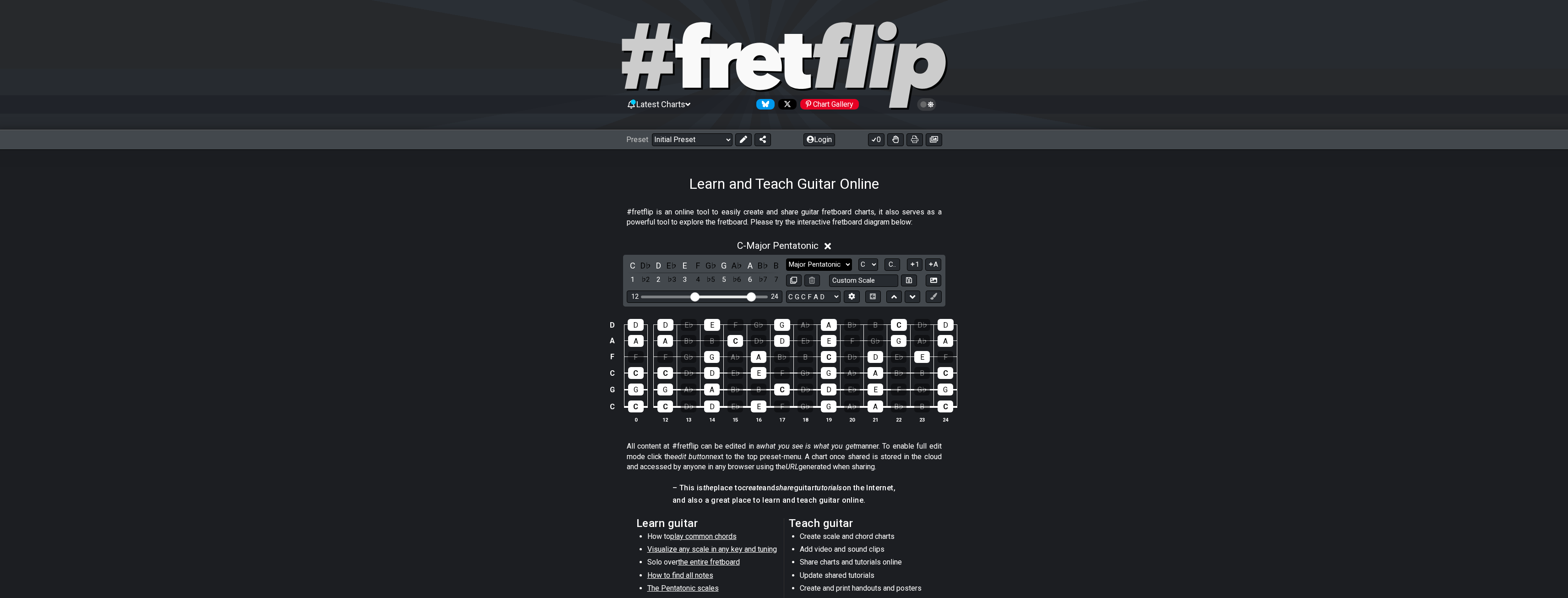
click at [830, 259] on select "Minor Pentatonic Click to edit Minor Pentatonic Major Pentatonic Minor Blues Ma…" at bounding box center [818, 265] width 66 height 13
click at [786, 259] on select "Minor Pentatonic Click to edit Minor Pentatonic Major Pentatonic Minor Blues Ma…" at bounding box center [818, 265] width 66 height 13
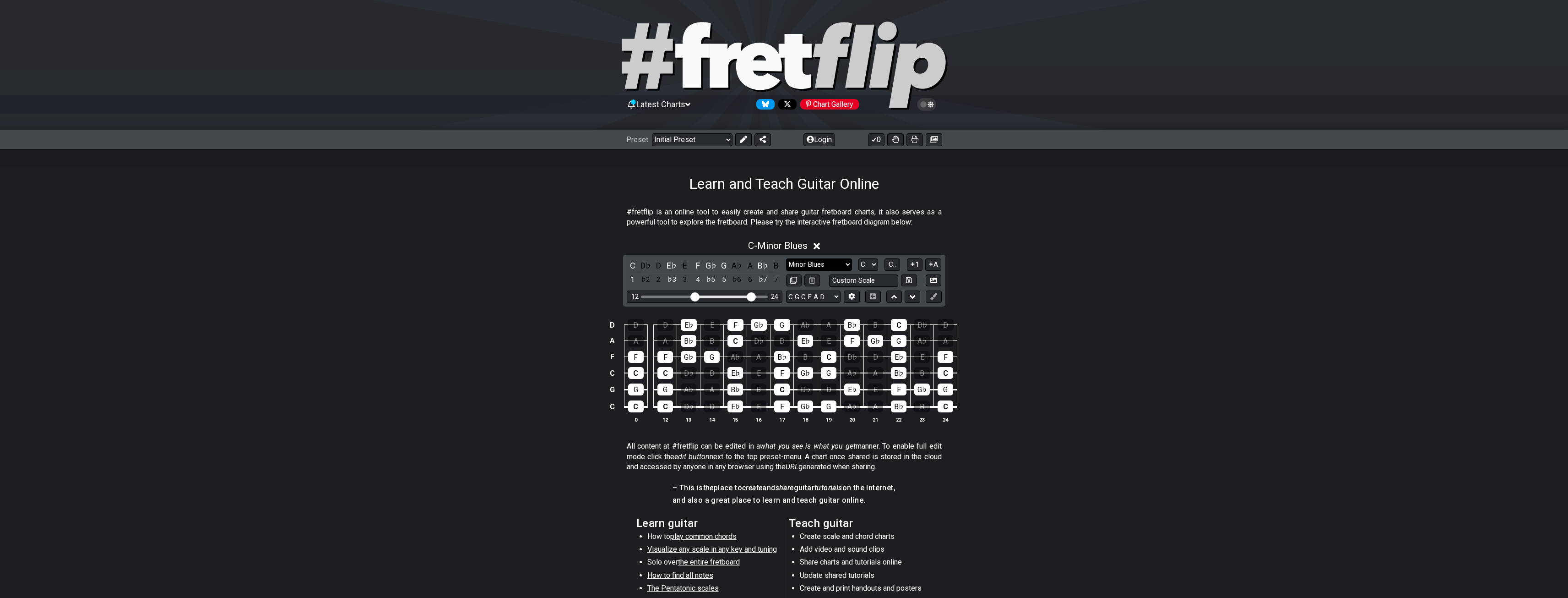
click at [836, 264] on select "Minor Pentatonic Click to edit Minor Pentatonic Major Pentatonic Minor Blues Ma…" at bounding box center [818, 265] width 66 height 13
click at [786, 259] on select "Minor Pentatonic Click to edit Minor Pentatonic Major Pentatonic Minor Blues Ma…" at bounding box center [818, 265] width 66 height 13
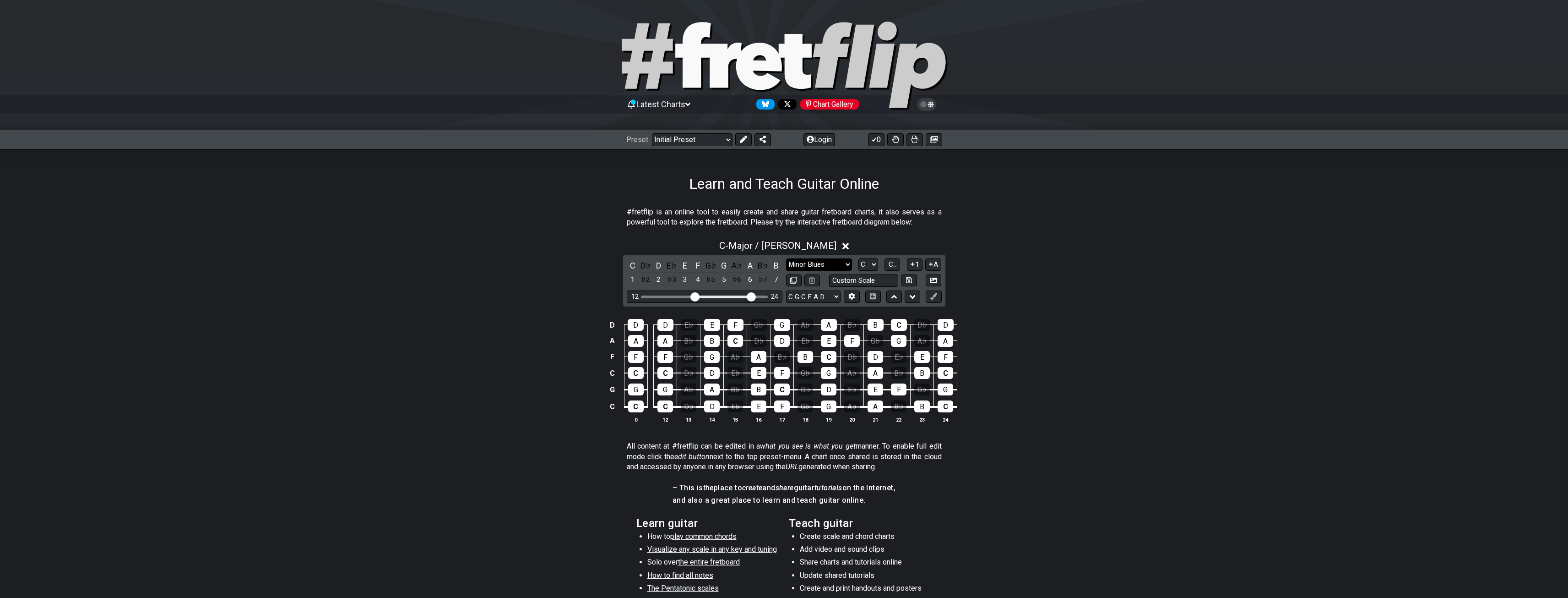
click at [836, 261] on select "Minor Pentatonic Click to edit Minor Pentatonic Major Pentatonic Minor Blues Ma…" at bounding box center [818, 265] width 66 height 13
click at [786, 259] on select "Minor Pentatonic Click to edit Minor Pentatonic Major Pentatonic Minor Blues Ma…" at bounding box center [818, 265] width 66 height 13
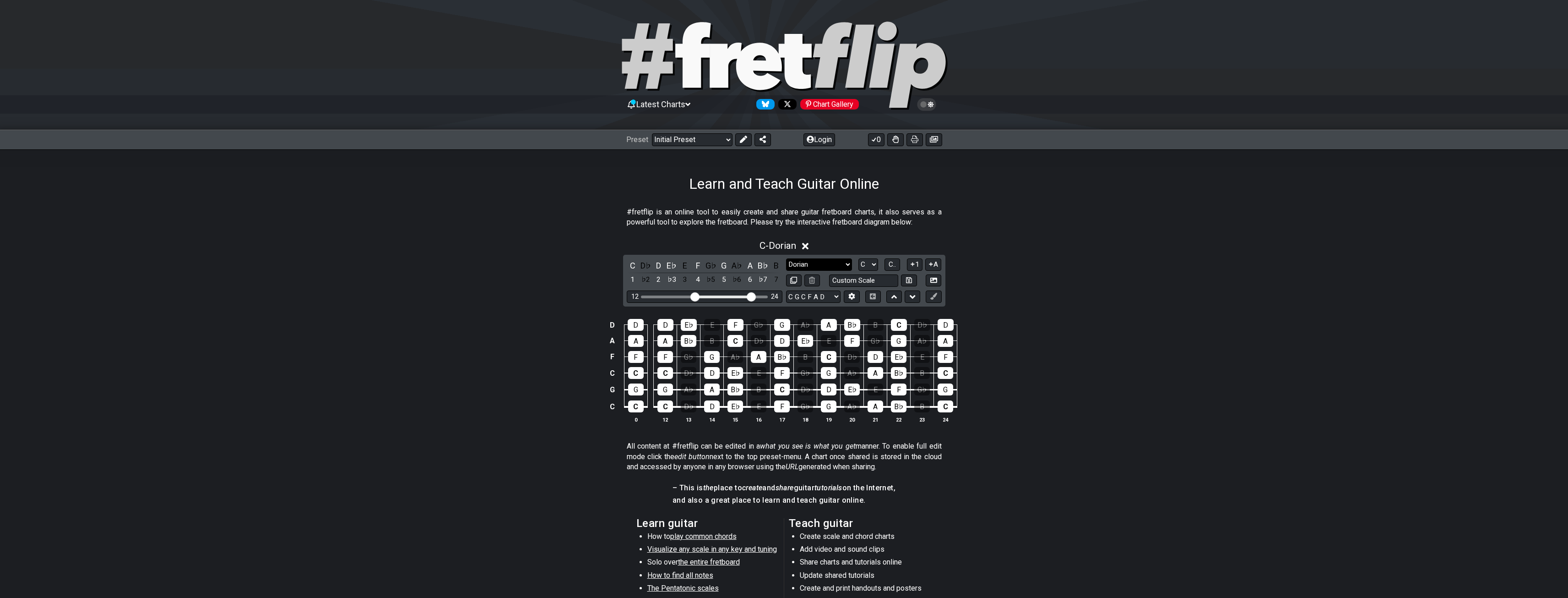
click at [820, 265] on select "Minor Pentatonic Click to edit Minor Pentatonic Major Pentatonic Minor Blues Ma…" at bounding box center [818, 265] width 66 height 13
click at [786, 259] on select "Minor Pentatonic Click to edit Minor Pentatonic Major Pentatonic Minor Blues Ma…" at bounding box center [818, 265] width 66 height 13
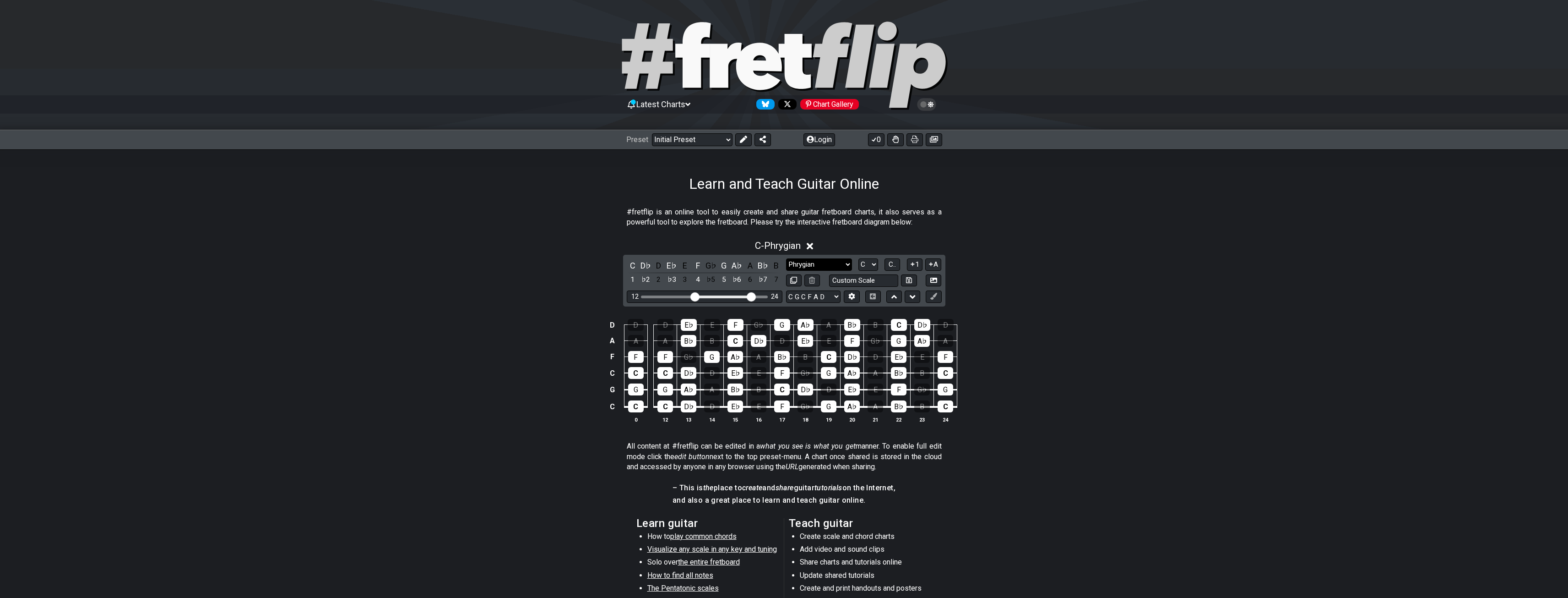
click at [811, 263] on select "Minor Pentatonic Click to edit Minor Pentatonic Major Pentatonic Minor Blues Ma…" at bounding box center [818, 265] width 66 height 13
select select "Lydian"
click at [786, 259] on select "Minor Pentatonic Click to edit Minor Pentatonic Major Pentatonic Minor Blues Ma…" at bounding box center [818, 265] width 66 height 13
